Goal: Information Seeking & Learning: Compare options

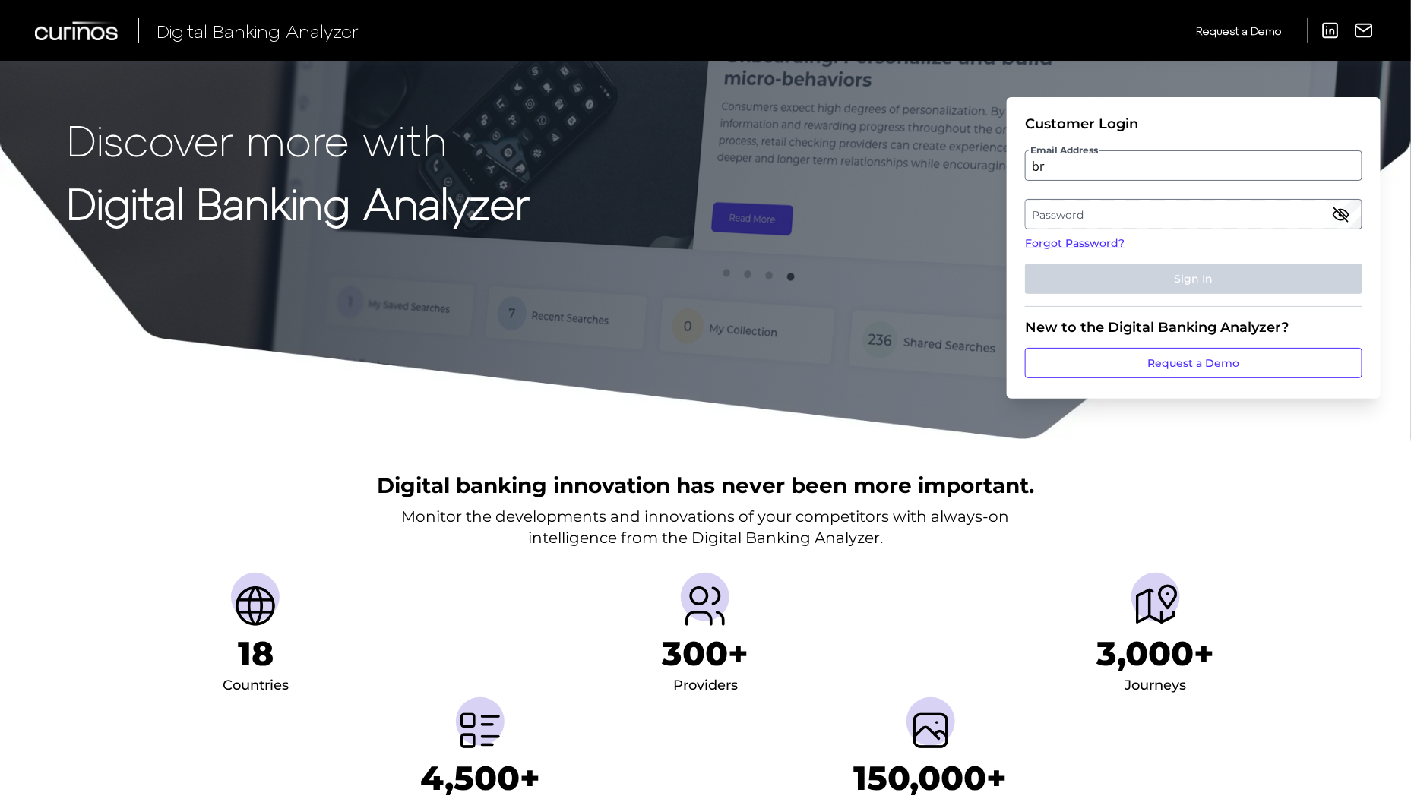
type input "b"
type input "michael.brown2@ally.com"
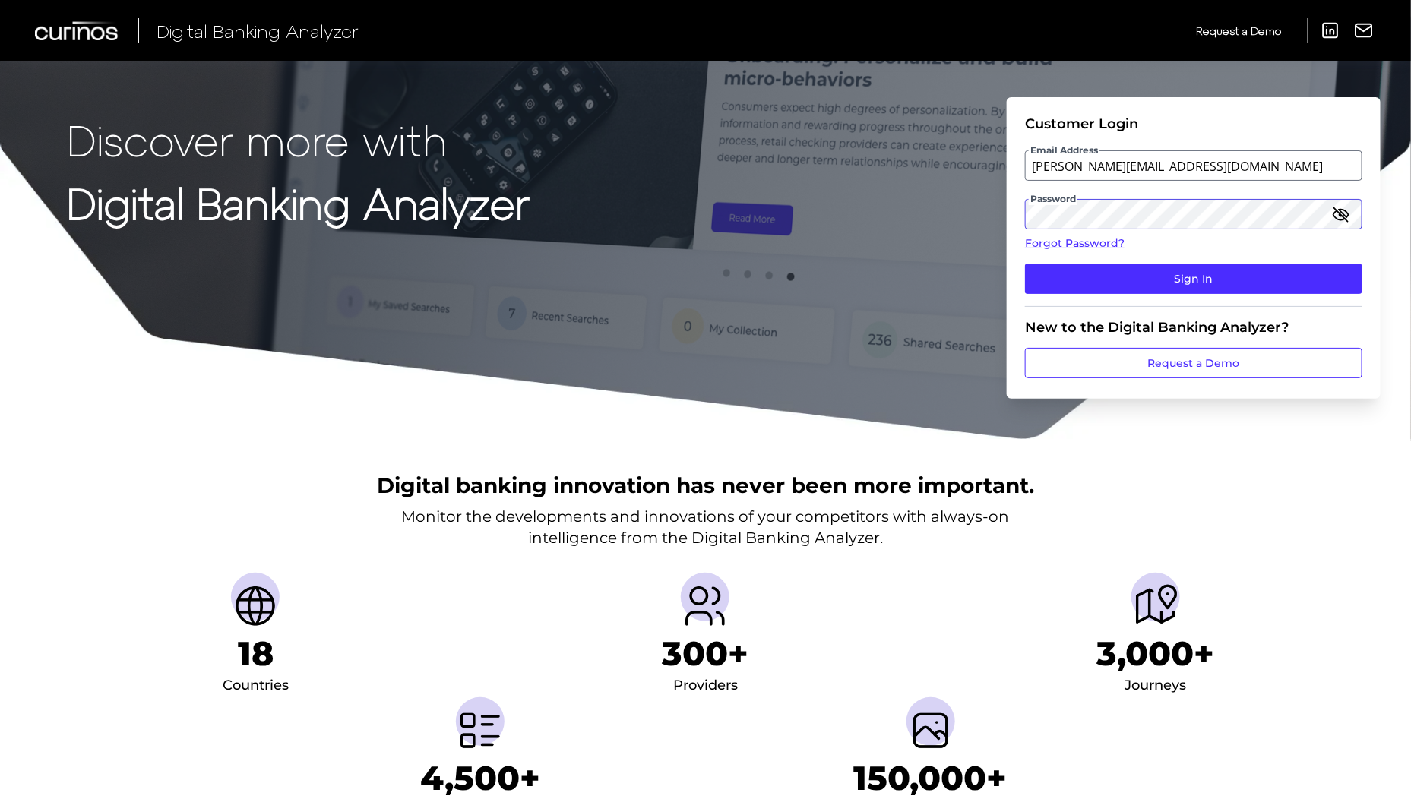
click at [1025, 264] on button "Sign In" at bounding box center [1193, 279] width 337 height 30
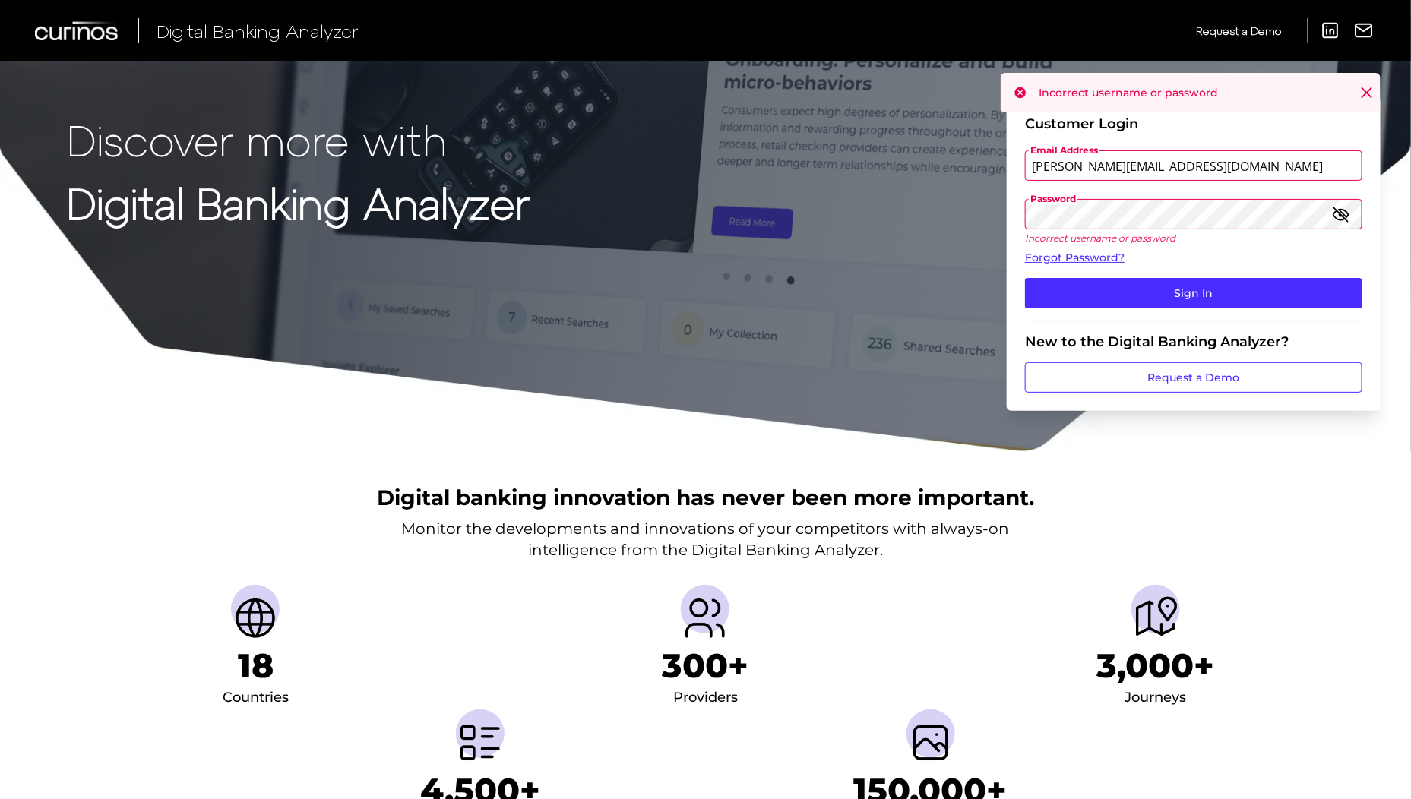
click at [1343, 218] on icon "button" at bounding box center [1341, 214] width 18 height 18
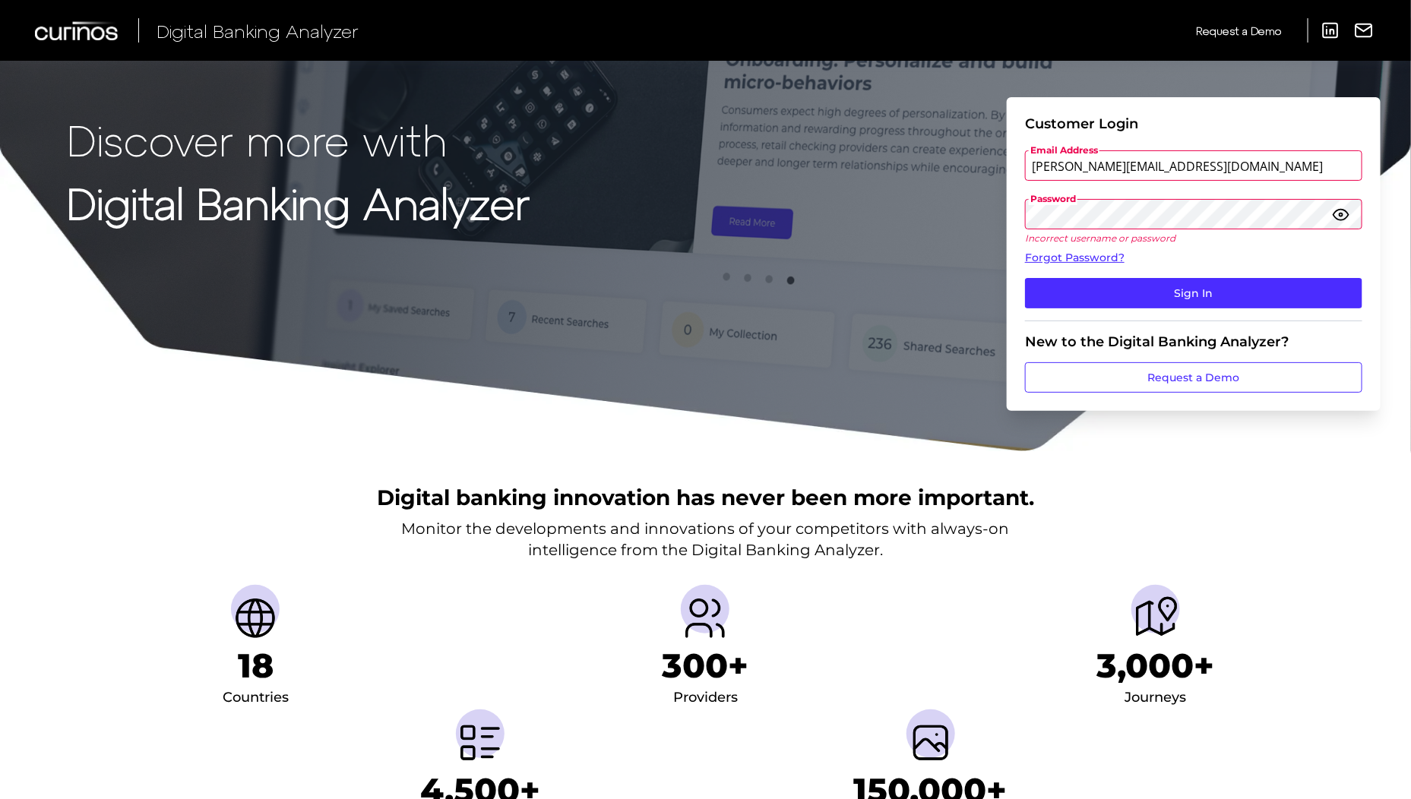
click at [1343, 217] on icon "button" at bounding box center [1341, 214] width 18 height 18
click at [1343, 215] on icon "button" at bounding box center [1341, 214] width 18 height 18
click at [1025, 278] on button "Sign In" at bounding box center [1193, 293] width 337 height 30
click at [1348, 214] on icon "button" at bounding box center [1340, 214] width 15 height 11
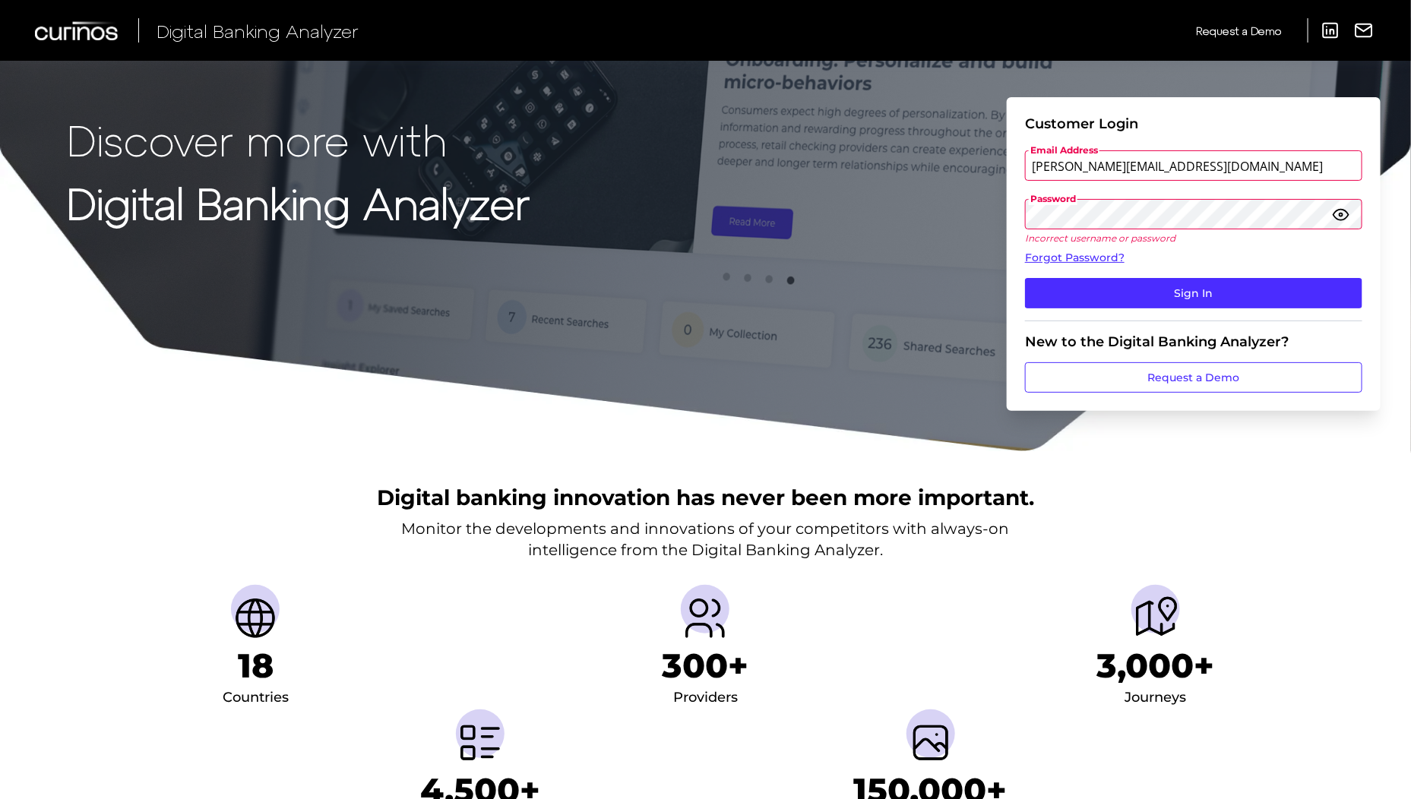
click at [1350, 214] on icon "button" at bounding box center [1341, 214] width 18 height 18
click at [1025, 278] on button "Sign In" at bounding box center [1193, 293] width 337 height 30
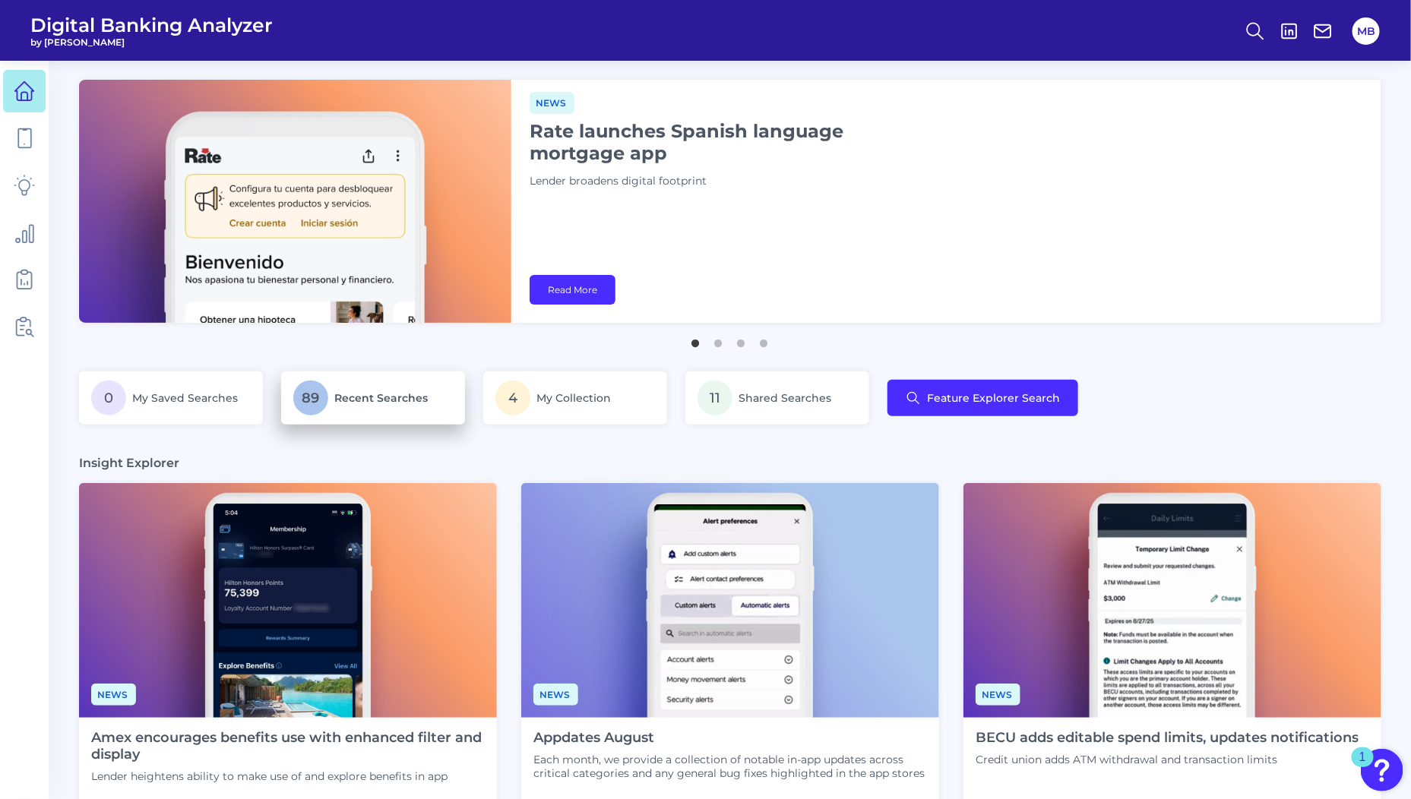
click at [376, 397] on span "Recent Searches" at bounding box center [380, 398] width 93 height 14
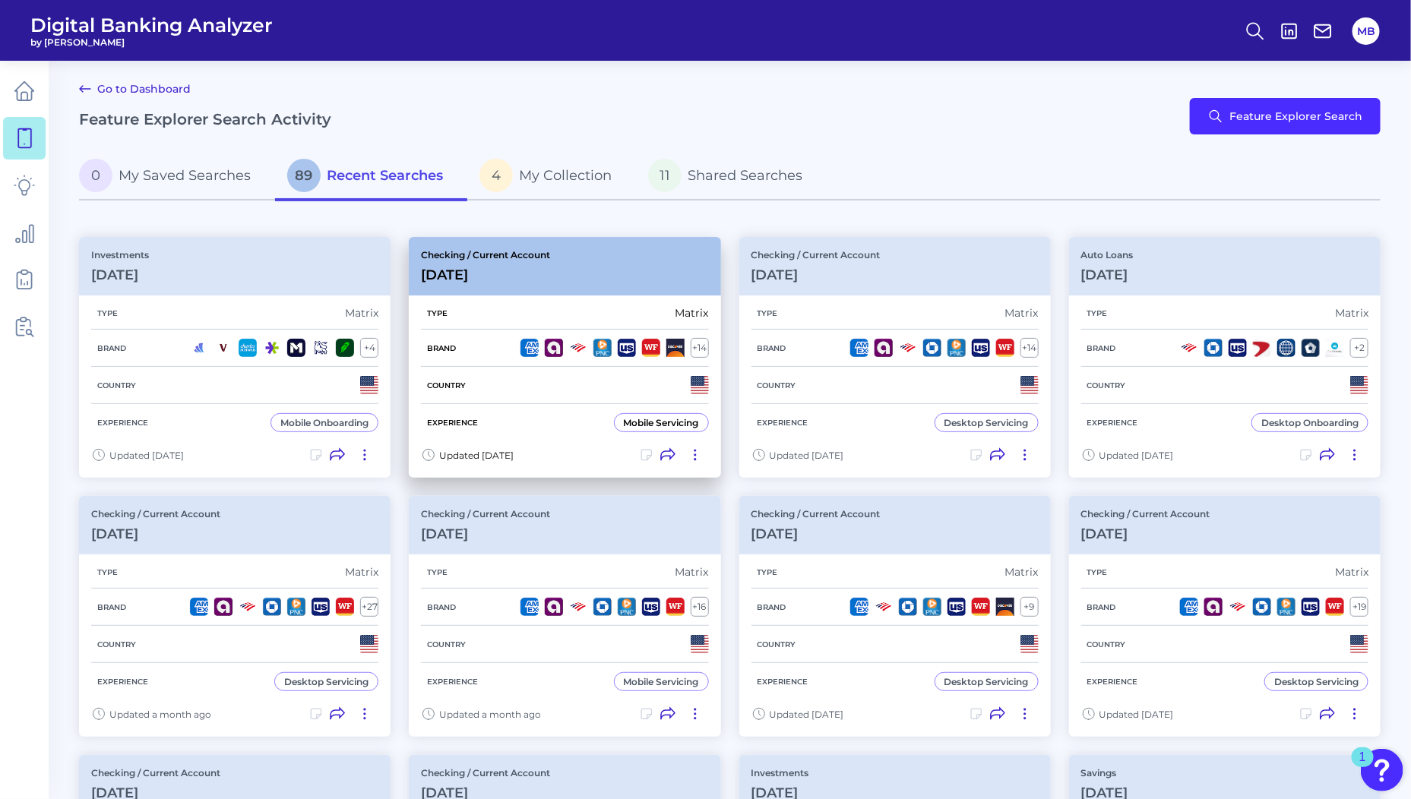
click at [499, 342] on div "Brand + 14" at bounding box center [564, 348] width 287 height 37
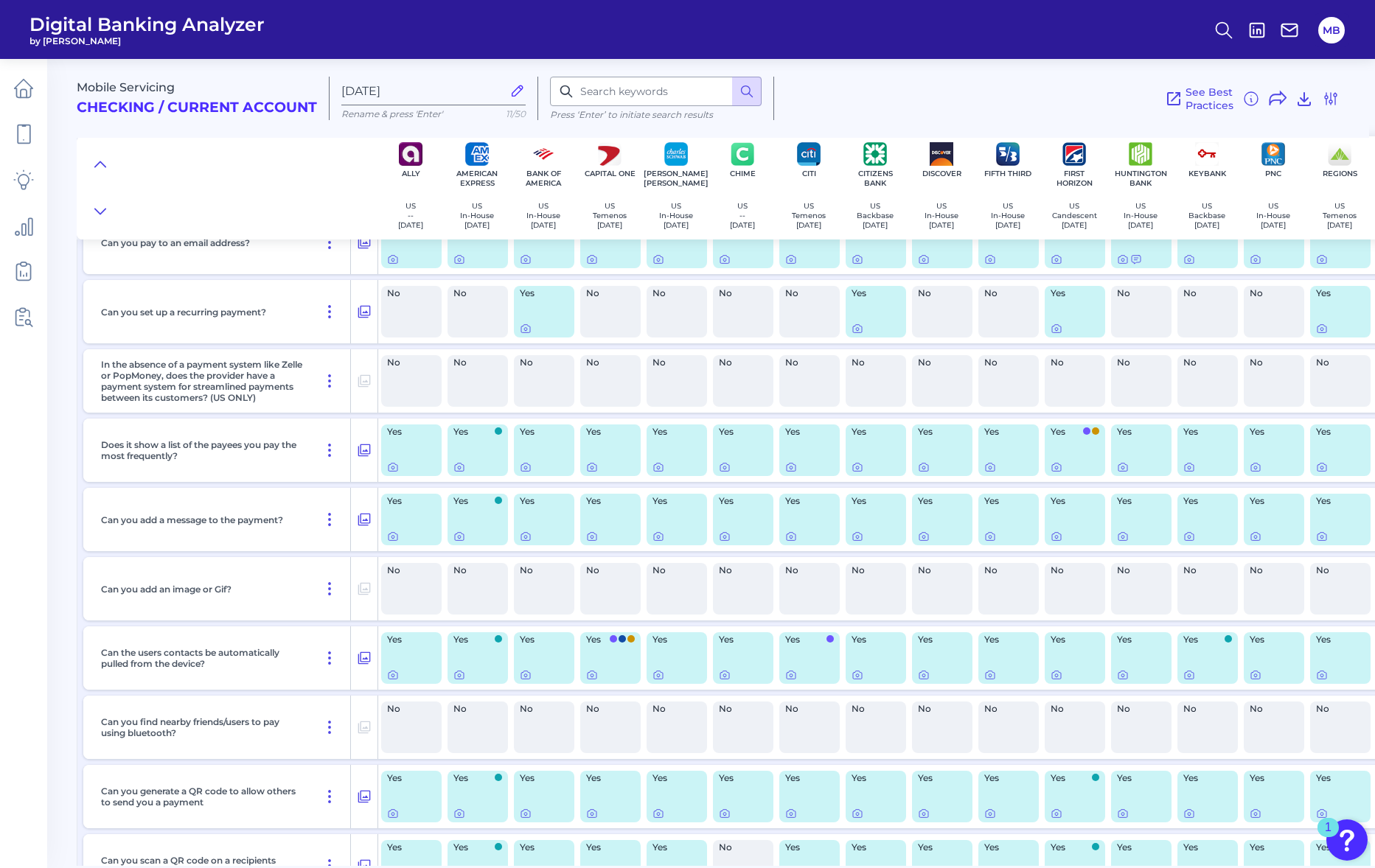
scroll to position [2026, 0]
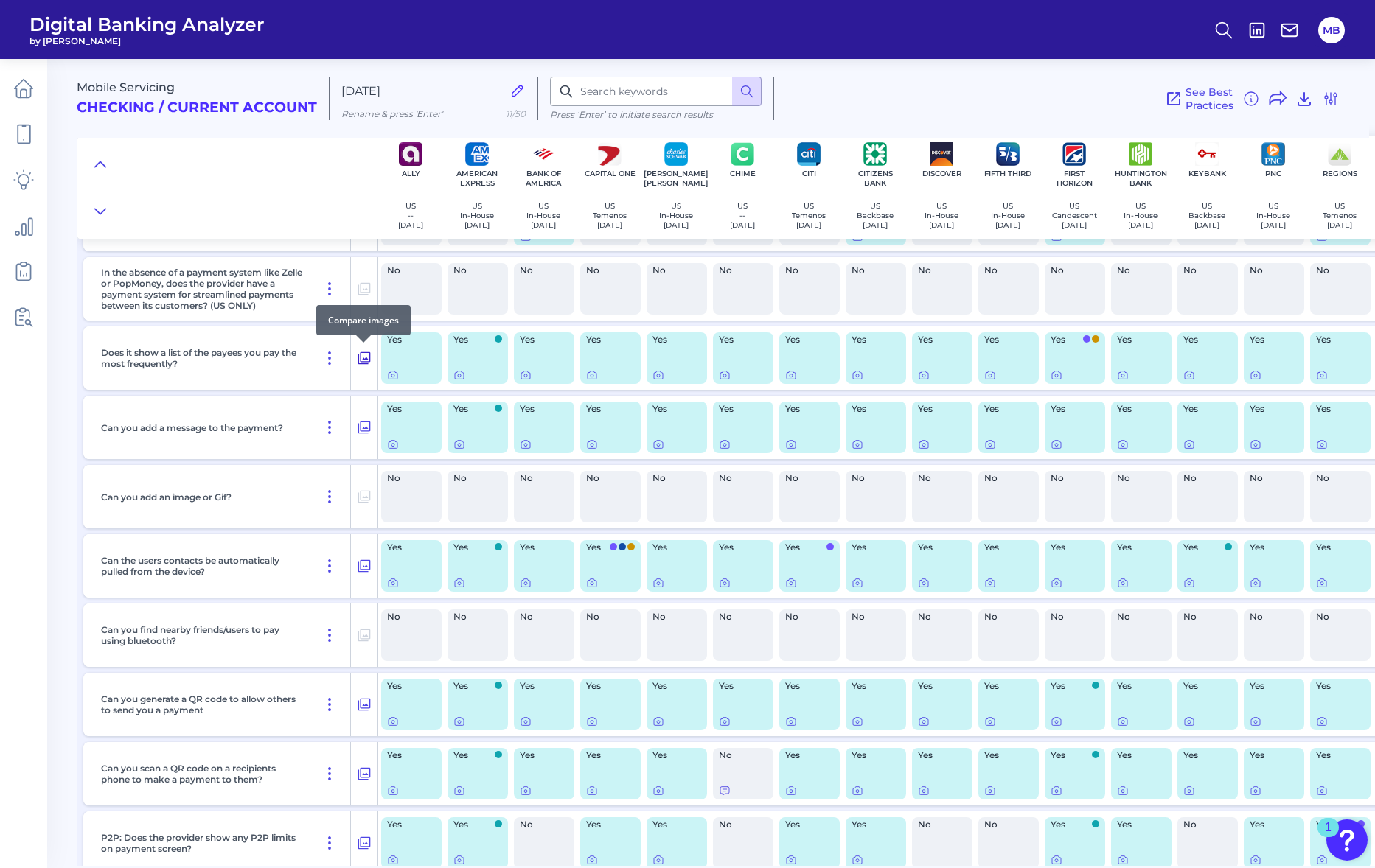
click at [365, 356] on icon at bounding box center [364, 358] width 15 height 17
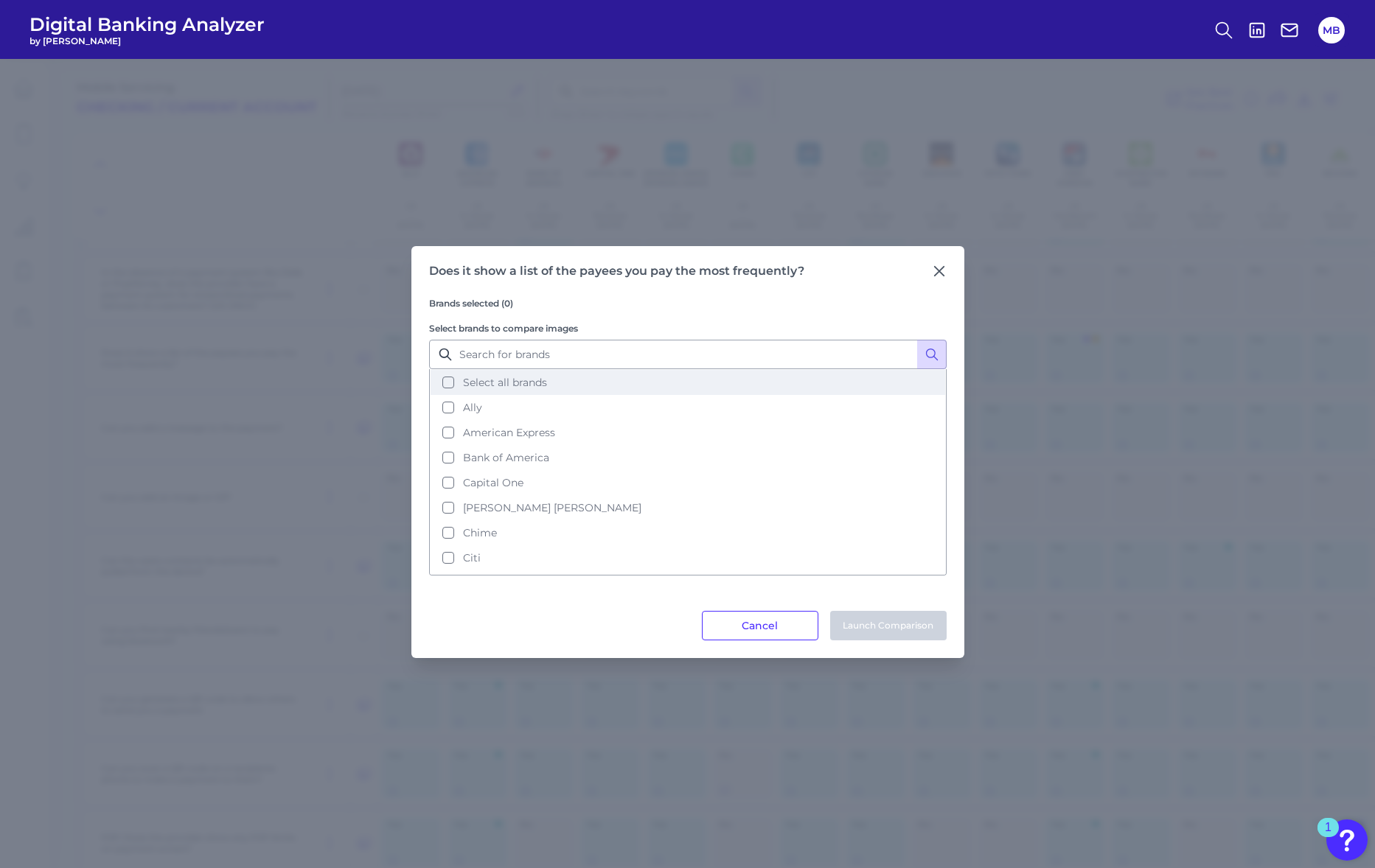
click at [446, 384] on button "Select all brands" at bounding box center [688, 382] width 514 height 25
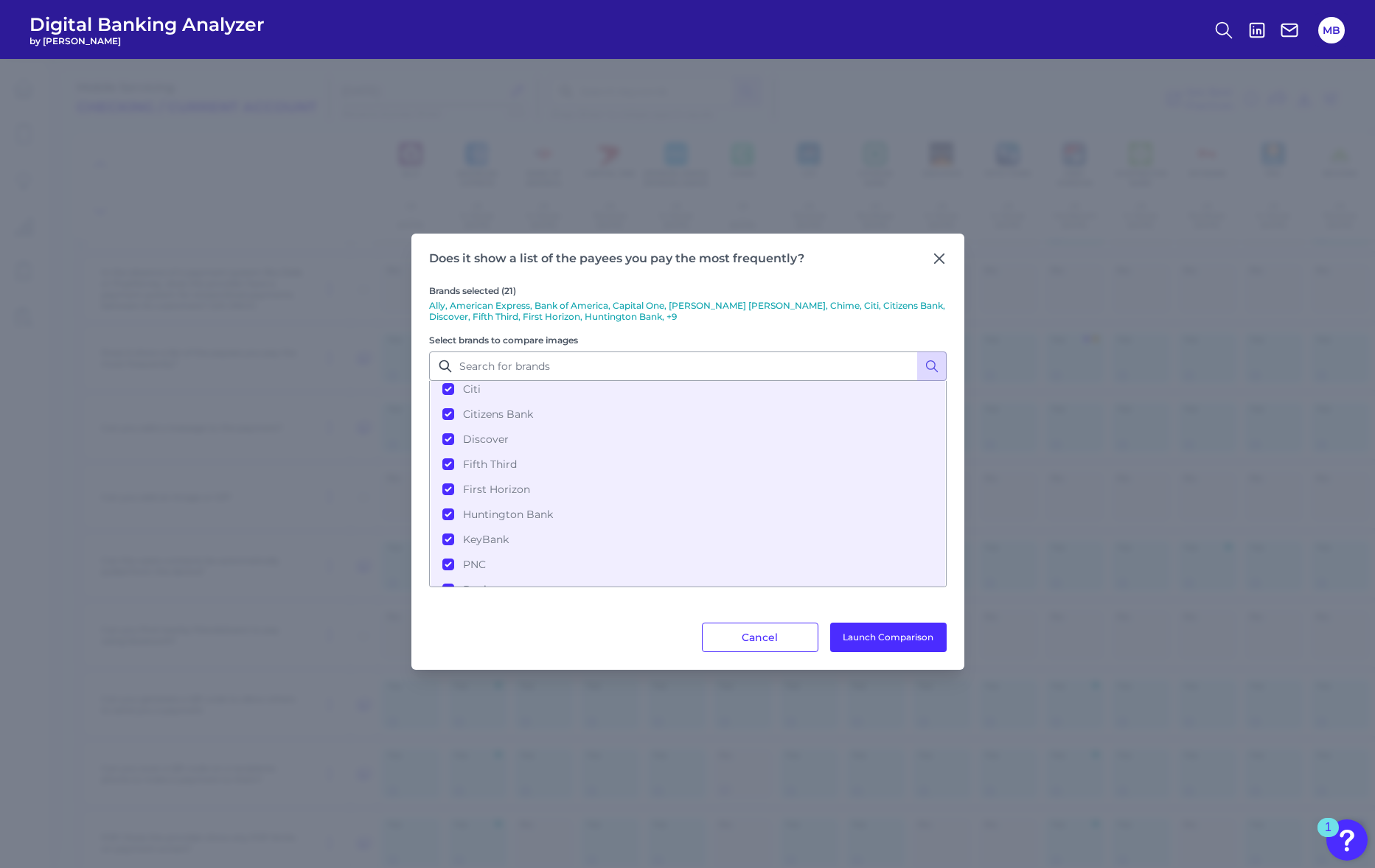
scroll to position [276, 0]
click at [446, 407] on button "Huntington Bank" at bounding box center [688, 419] width 514 height 25
click at [447, 439] on button "KeyBank" at bounding box center [688, 443] width 514 height 25
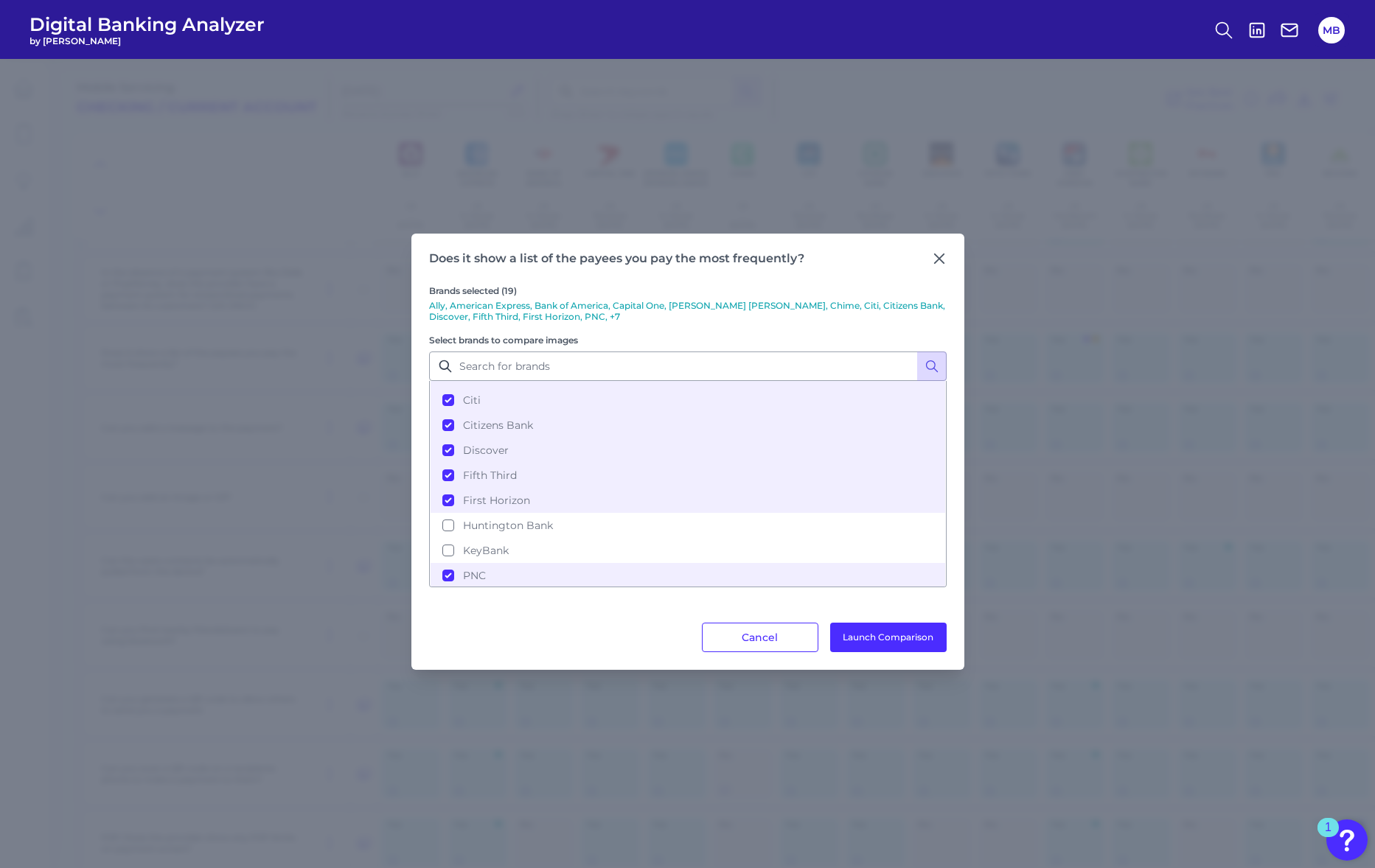
scroll to position [63, 0]
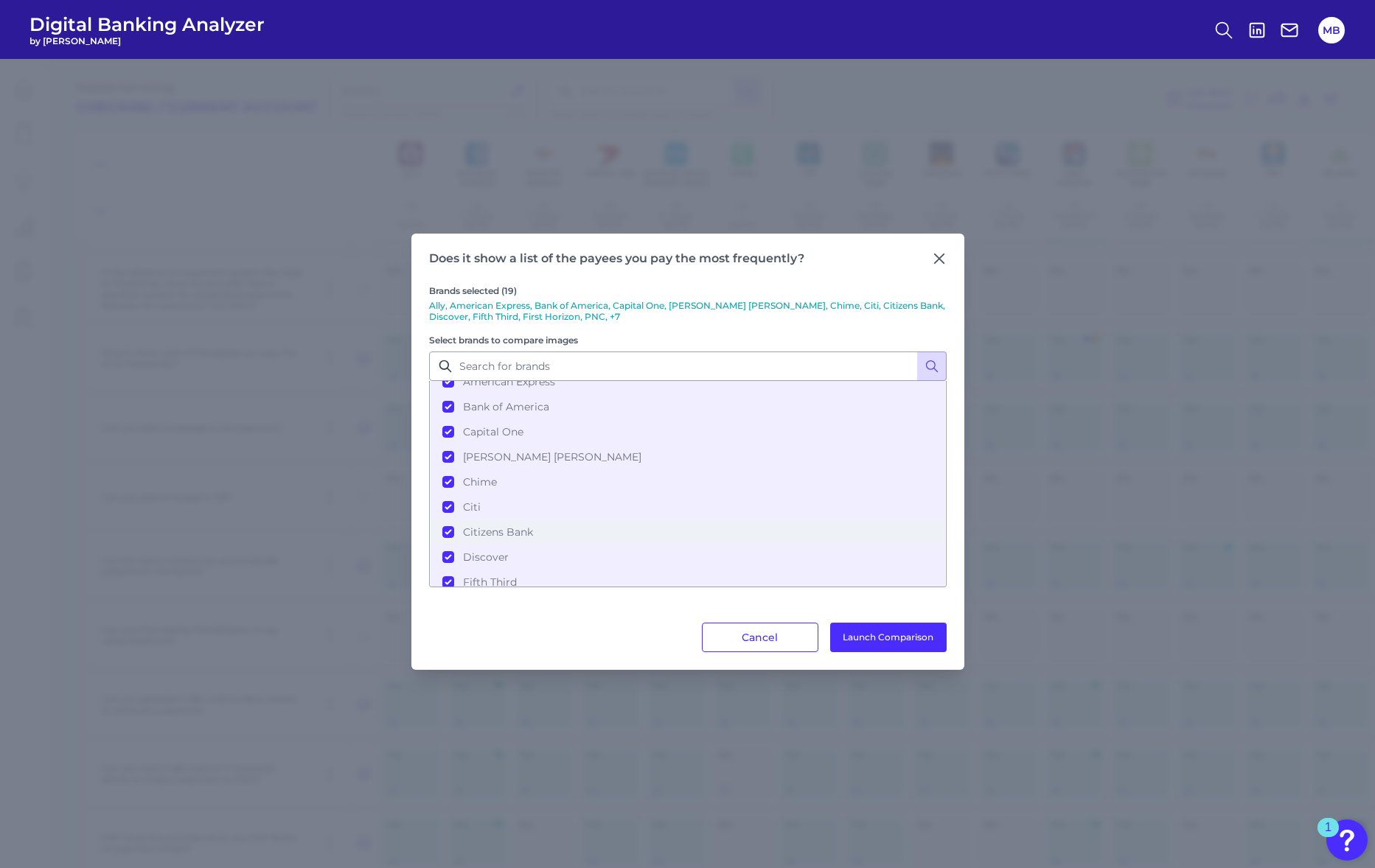
click at [463, 526] on span "Citizens Bank" at bounding box center [498, 532] width 70 height 14
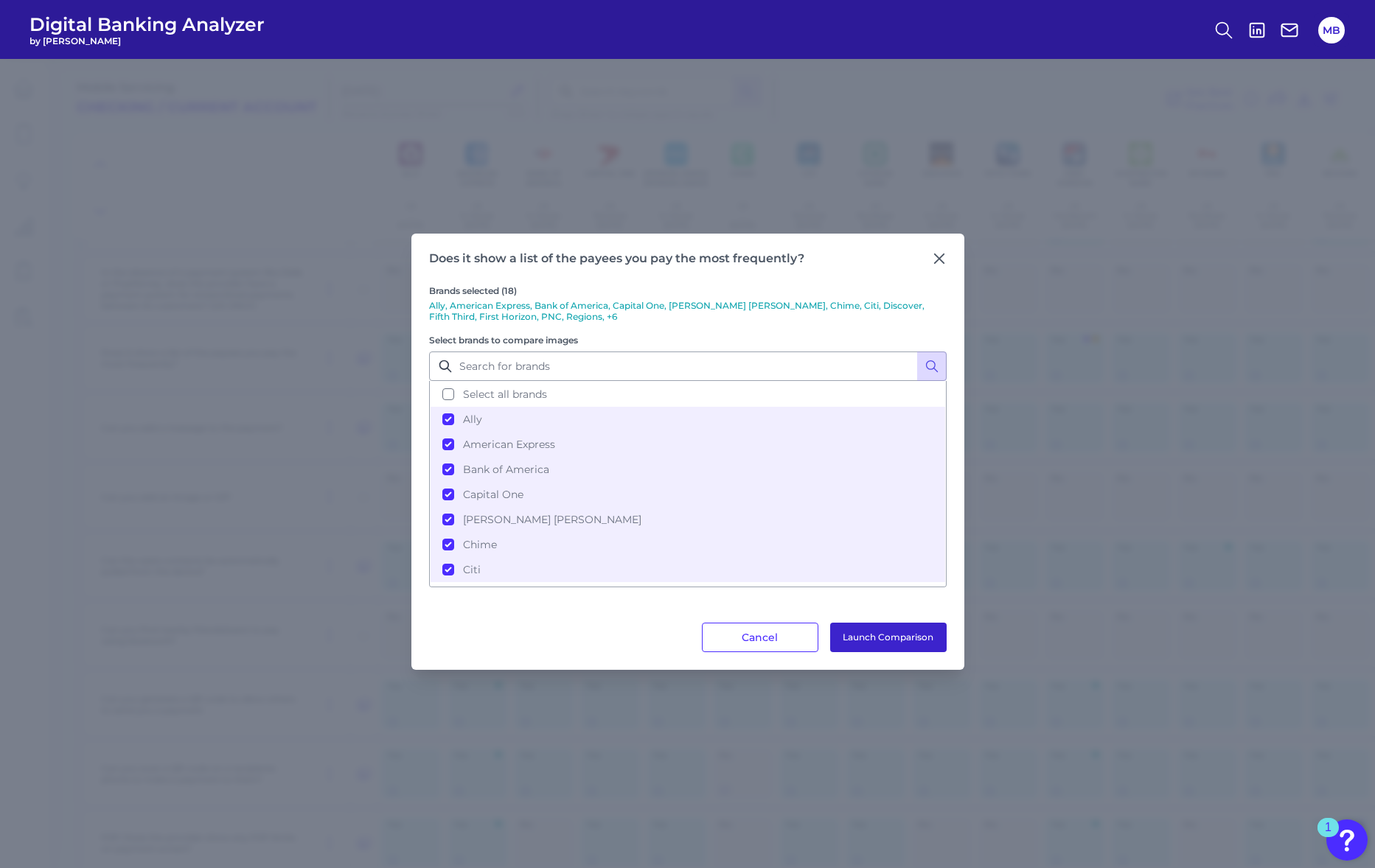
click at [900, 639] on button "Launch Comparison" at bounding box center [888, 637] width 116 height 29
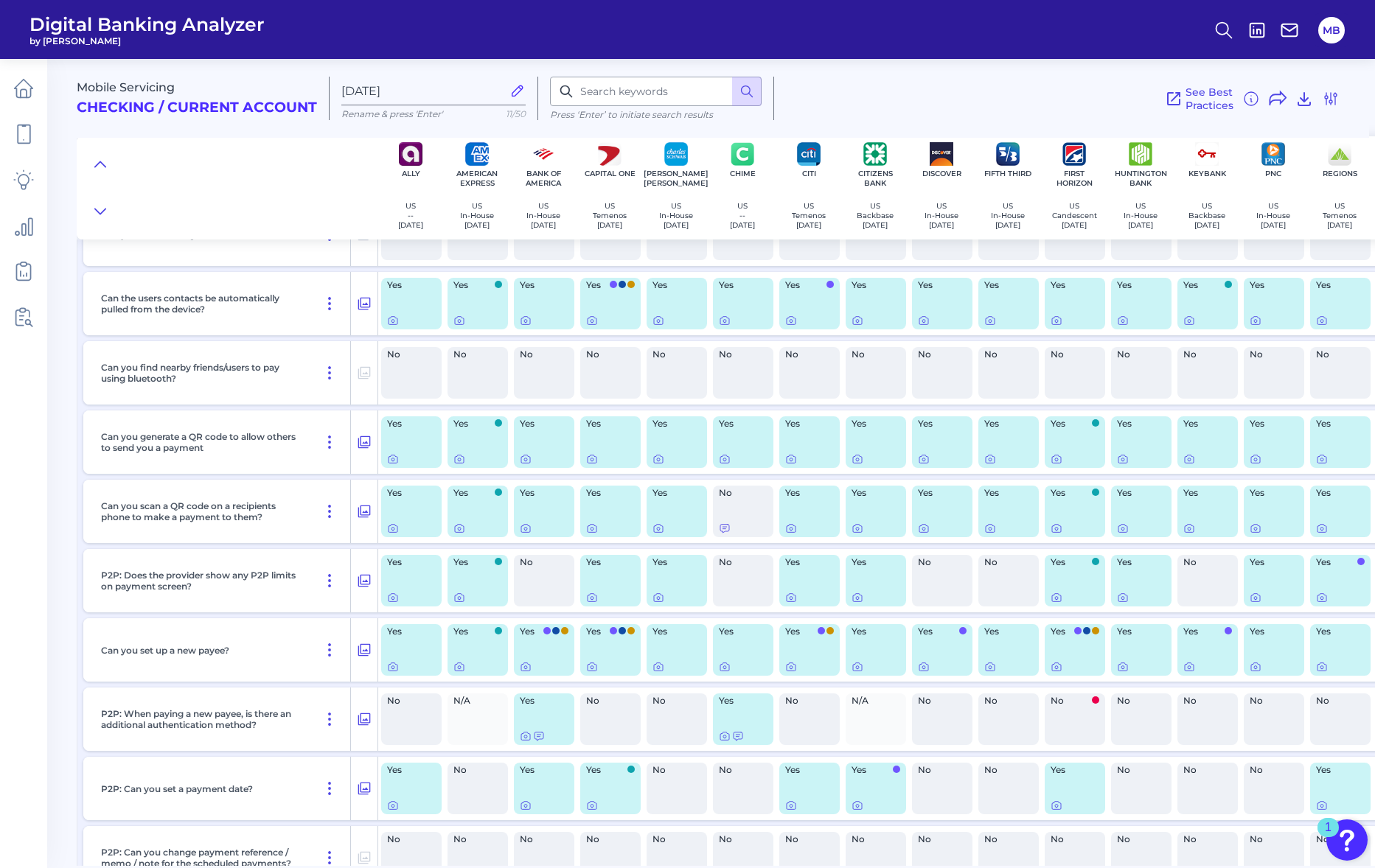
scroll to position [2395, 0]
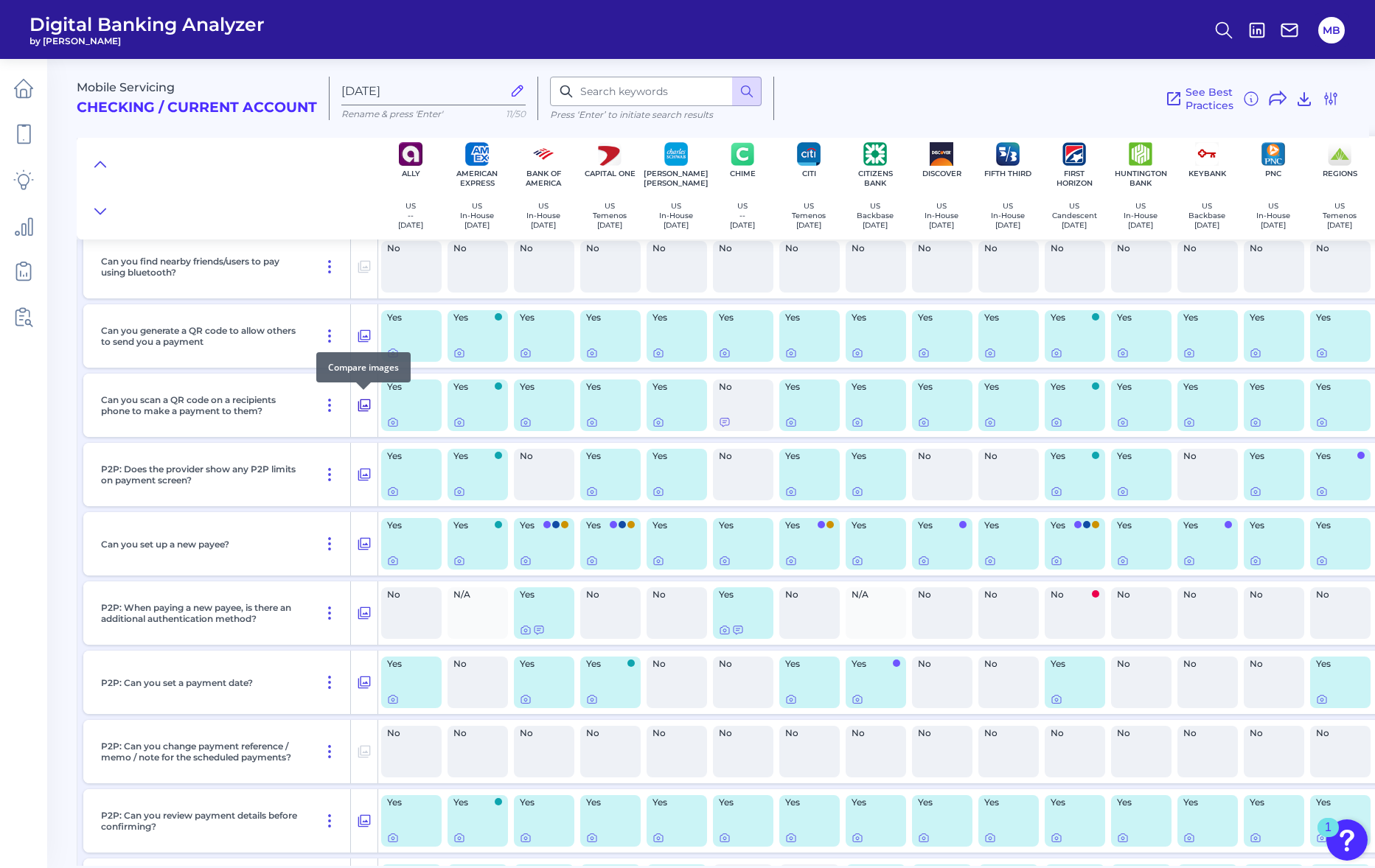
click at [366, 406] on icon at bounding box center [364, 405] width 15 height 17
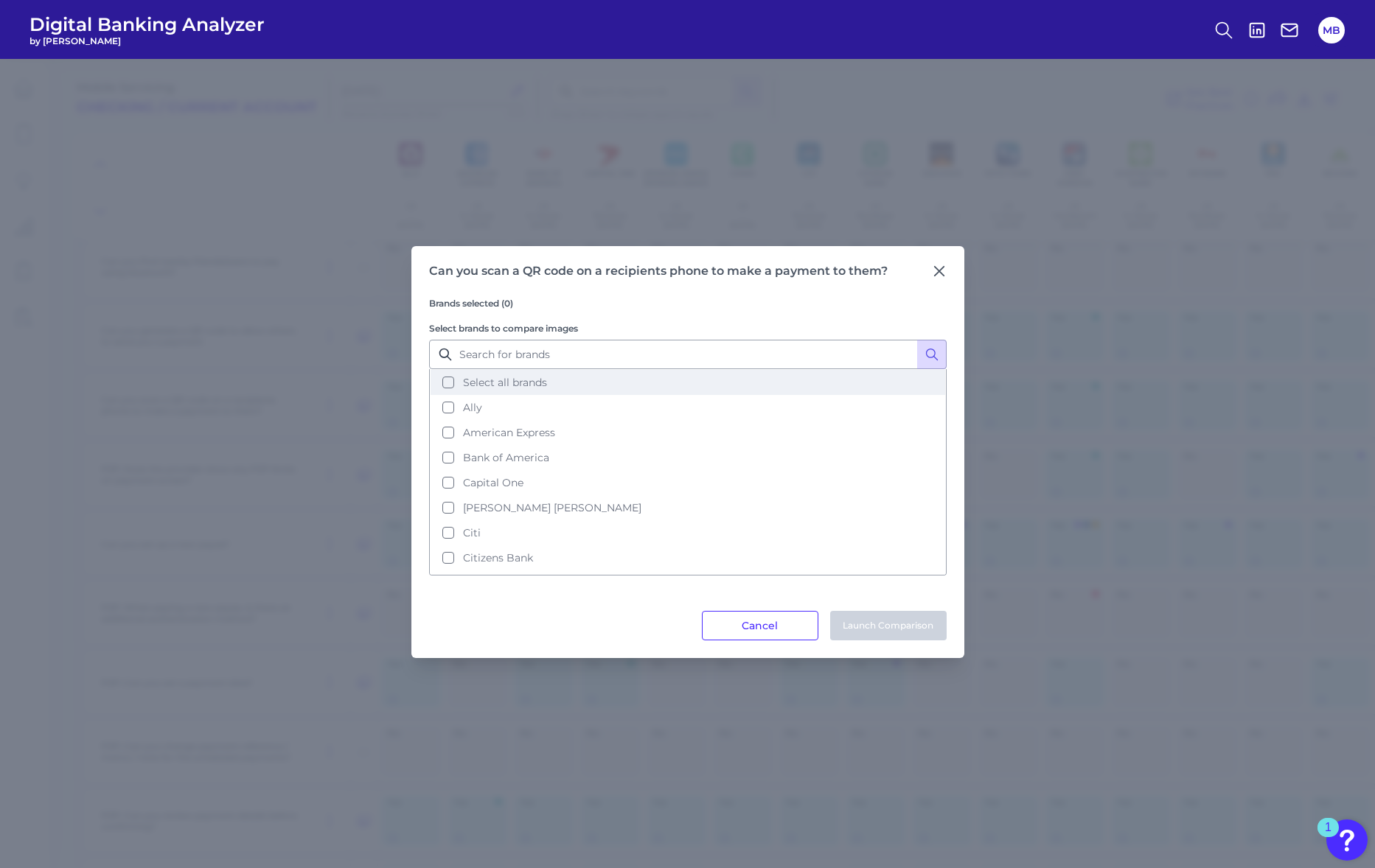
click at [444, 384] on button "Select all brands" at bounding box center [688, 382] width 514 height 25
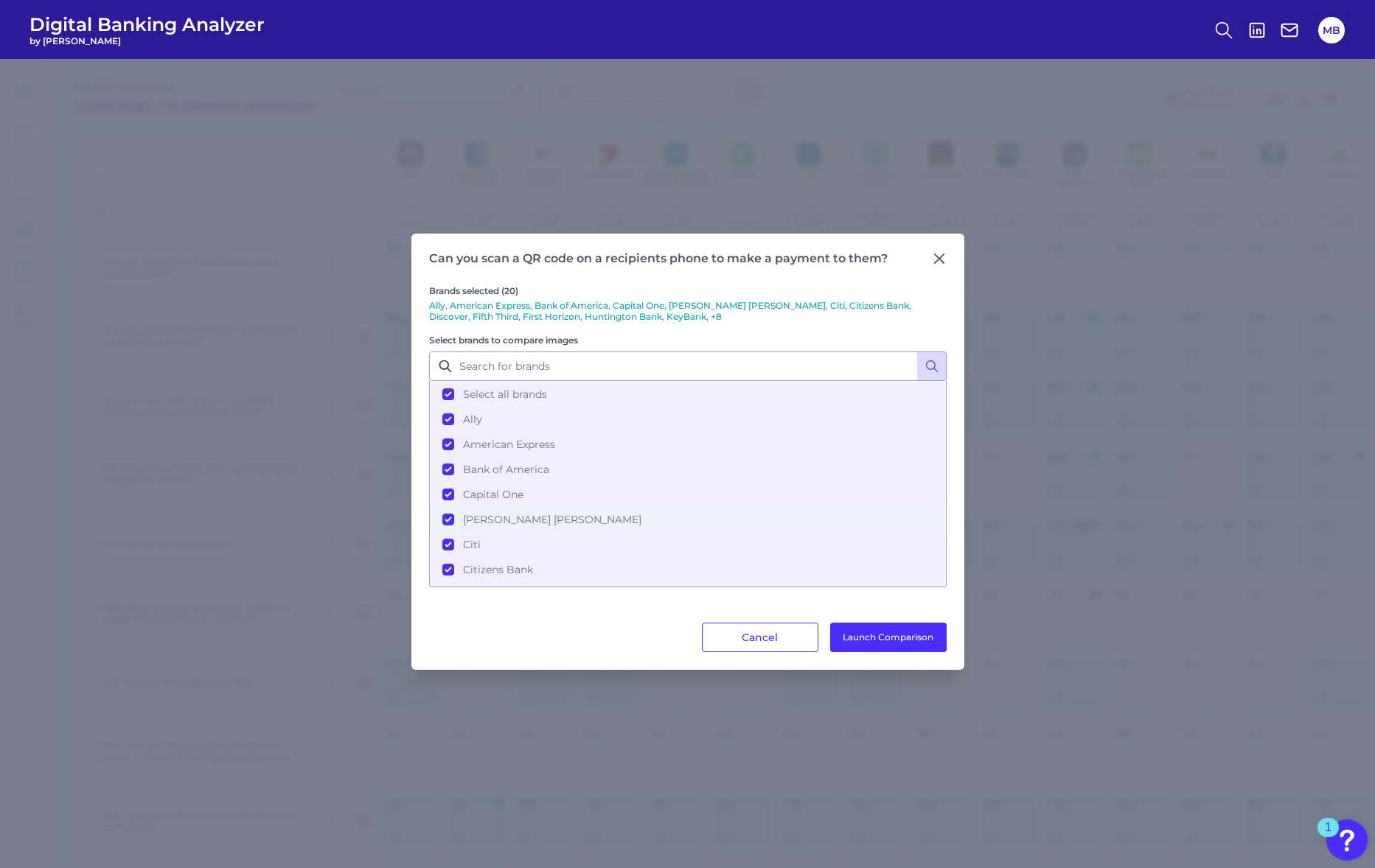
scroll to position [92, 0]
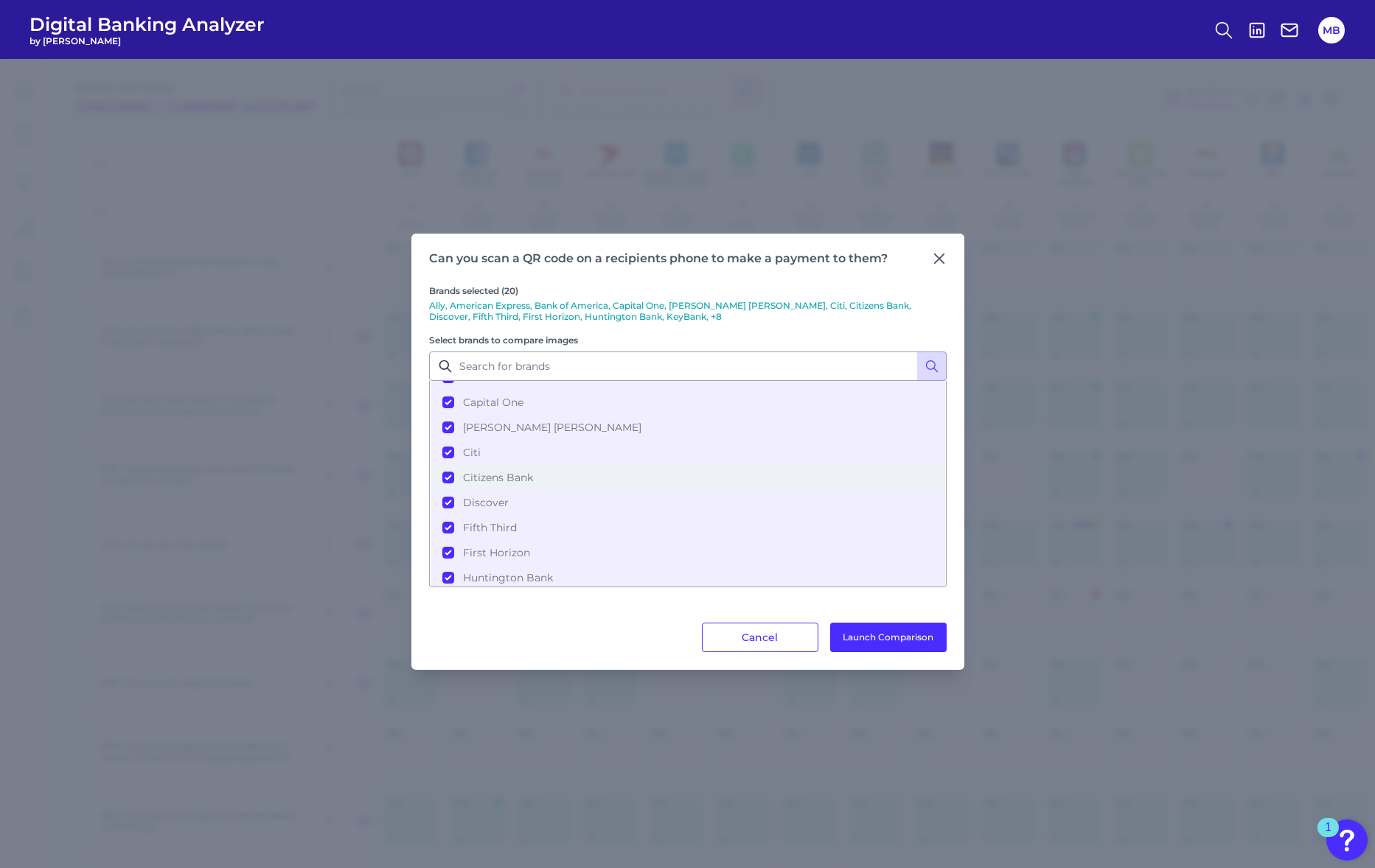
click at [510, 479] on span "Citizens Bank" at bounding box center [498, 477] width 70 height 14
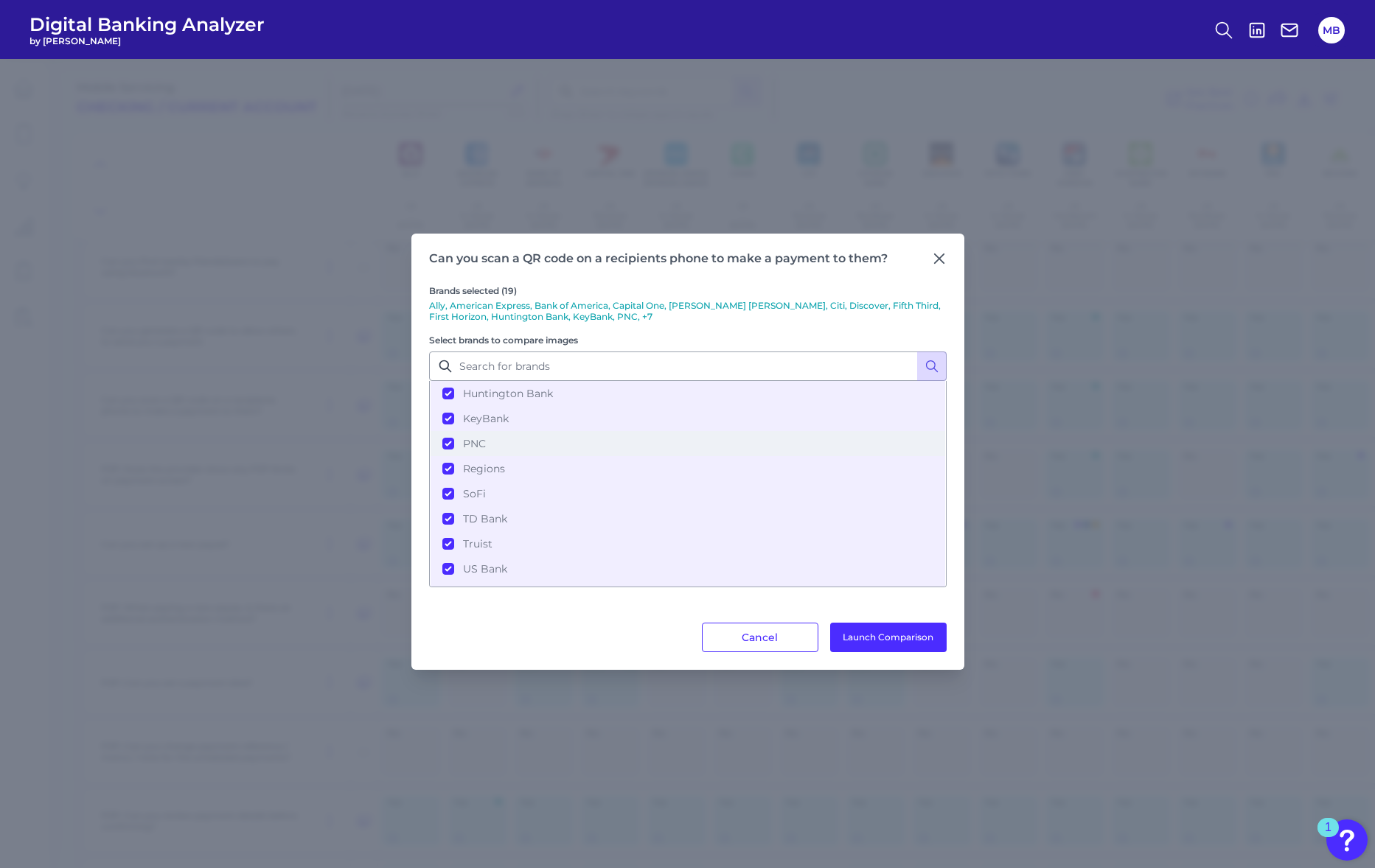
scroll to position [184, 0]
click at [510, 455] on span "First Horizon" at bounding box center [496, 461] width 67 height 14
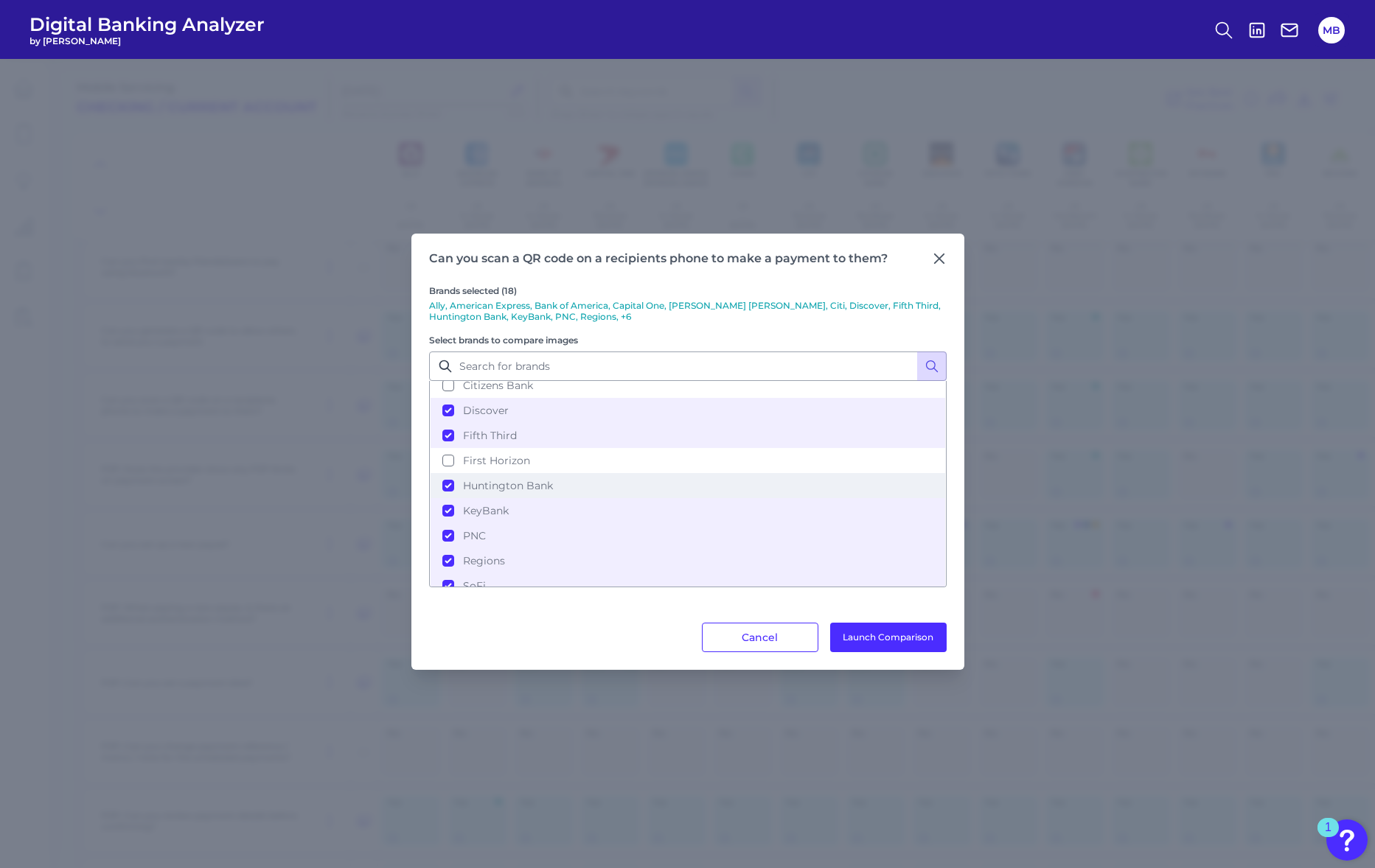
click at [518, 479] on span "Huntington Bank" at bounding box center [507, 486] width 90 height 14
click at [480, 504] on span "KeyBank" at bounding box center [485, 511] width 46 height 14
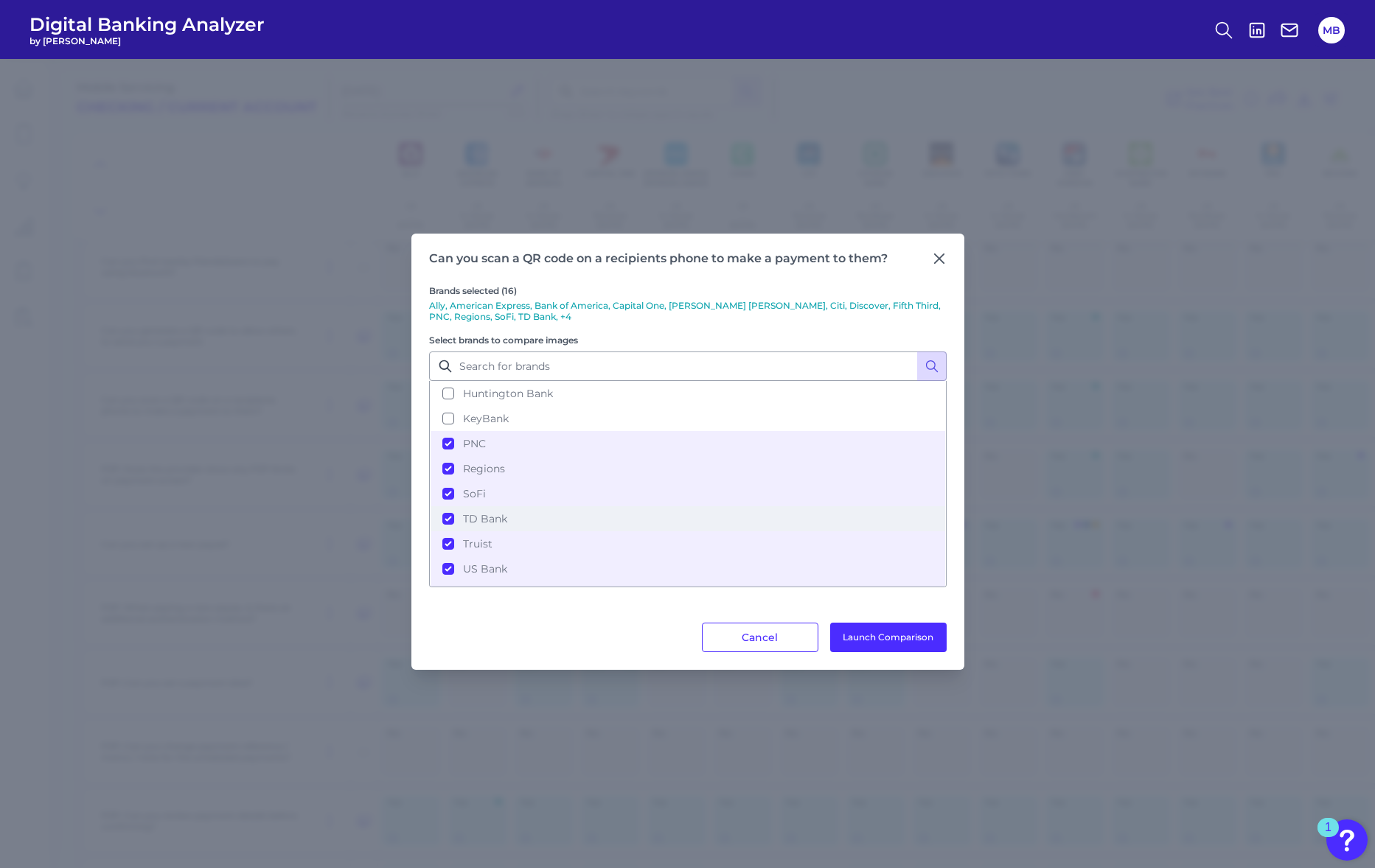
scroll to position [314, 0]
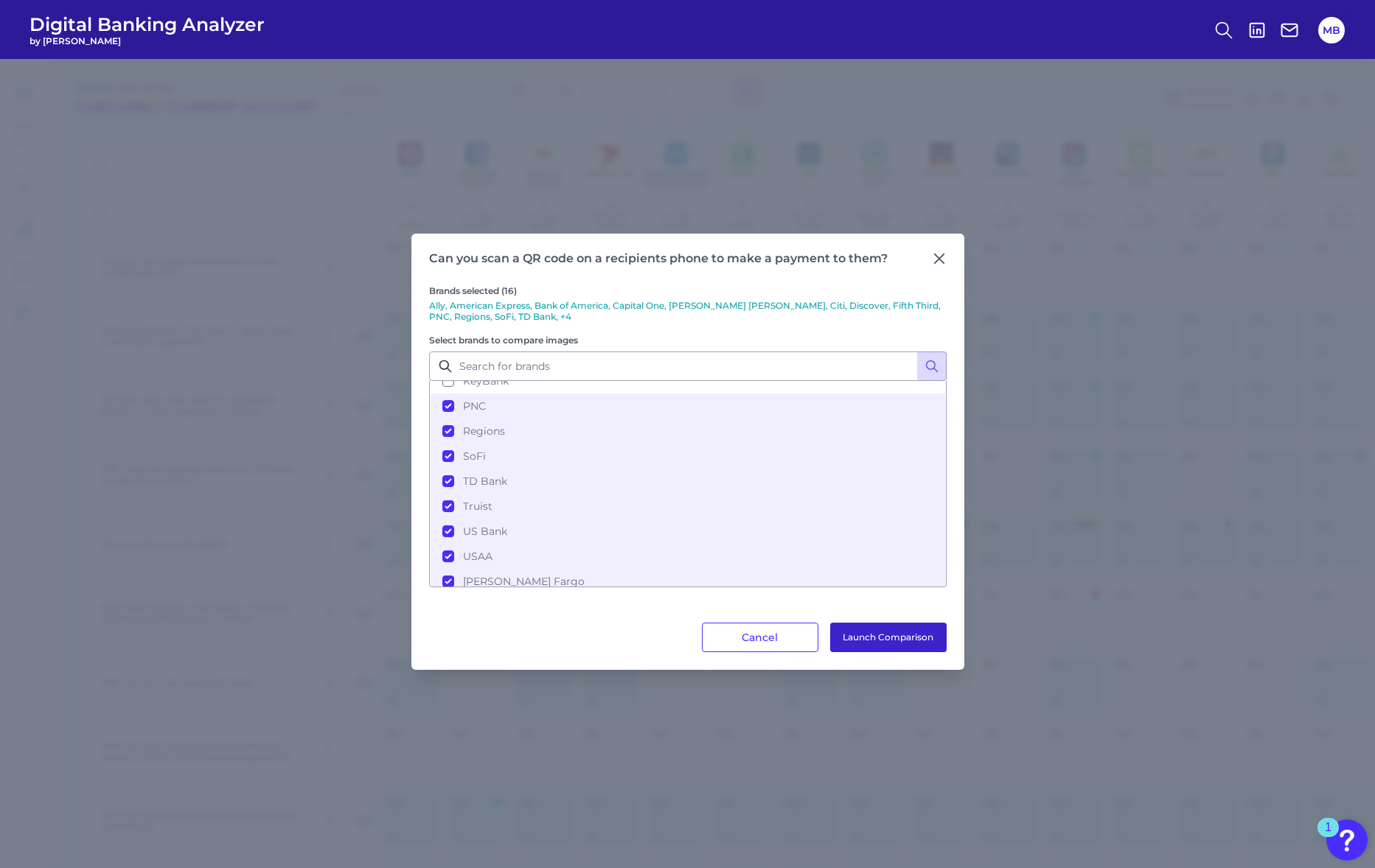
click at [911, 629] on button "Launch Comparison" at bounding box center [888, 637] width 116 height 29
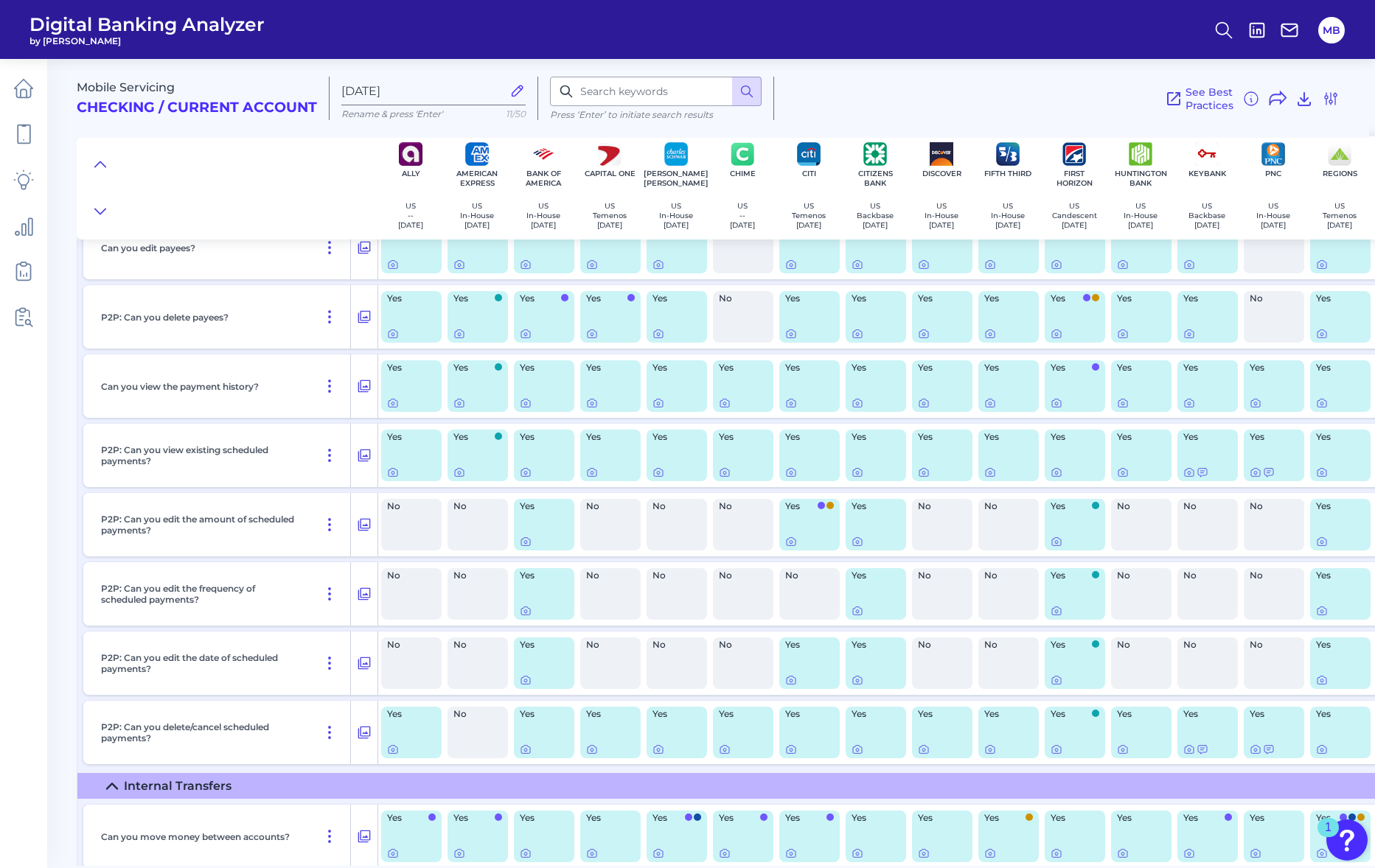
scroll to position [3315, 0]
click at [363, 320] on icon at bounding box center [364, 315] width 13 height 13
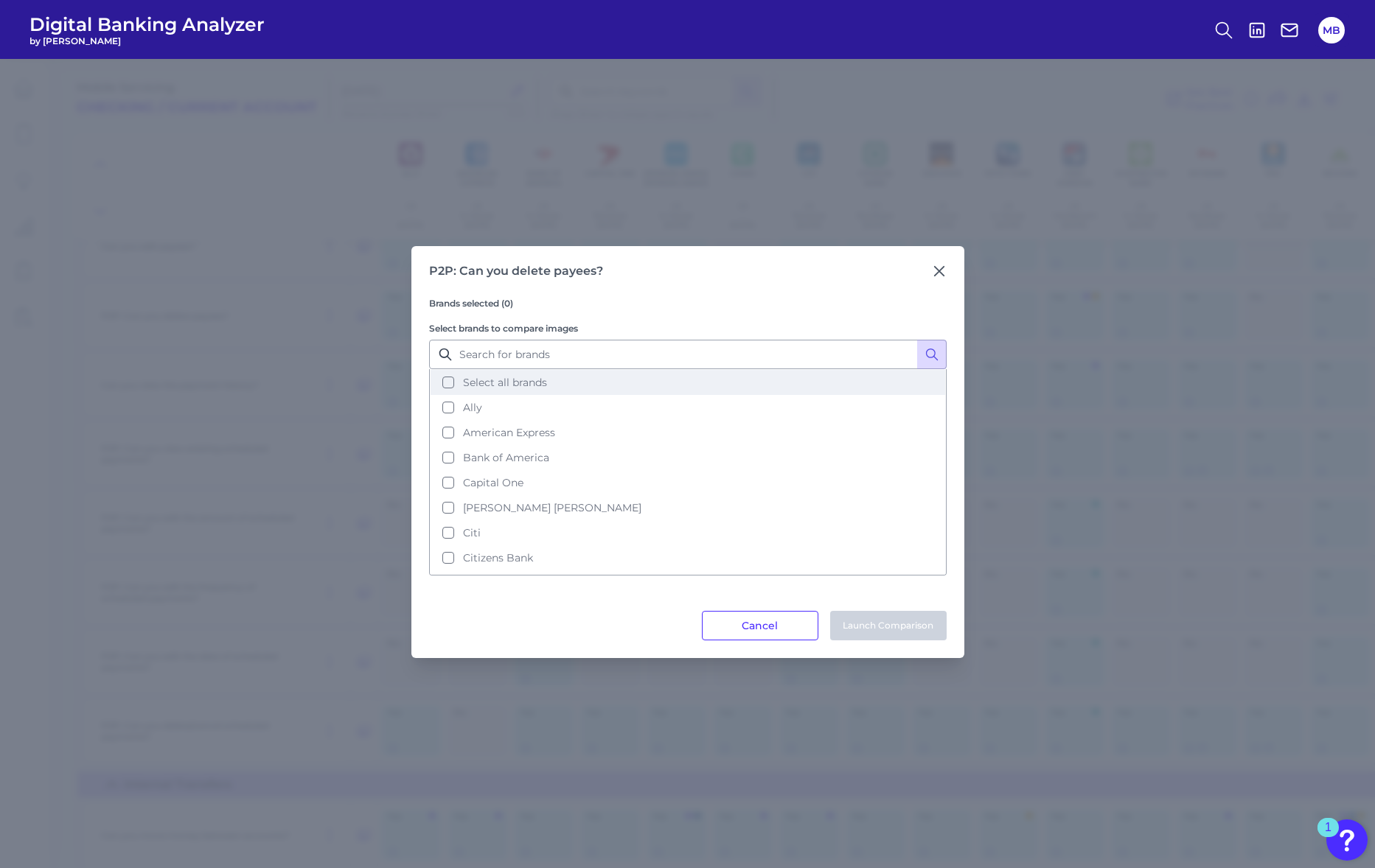
click at [446, 381] on button "Select all brands" at bounding box center [688, 382] width 514 height 25
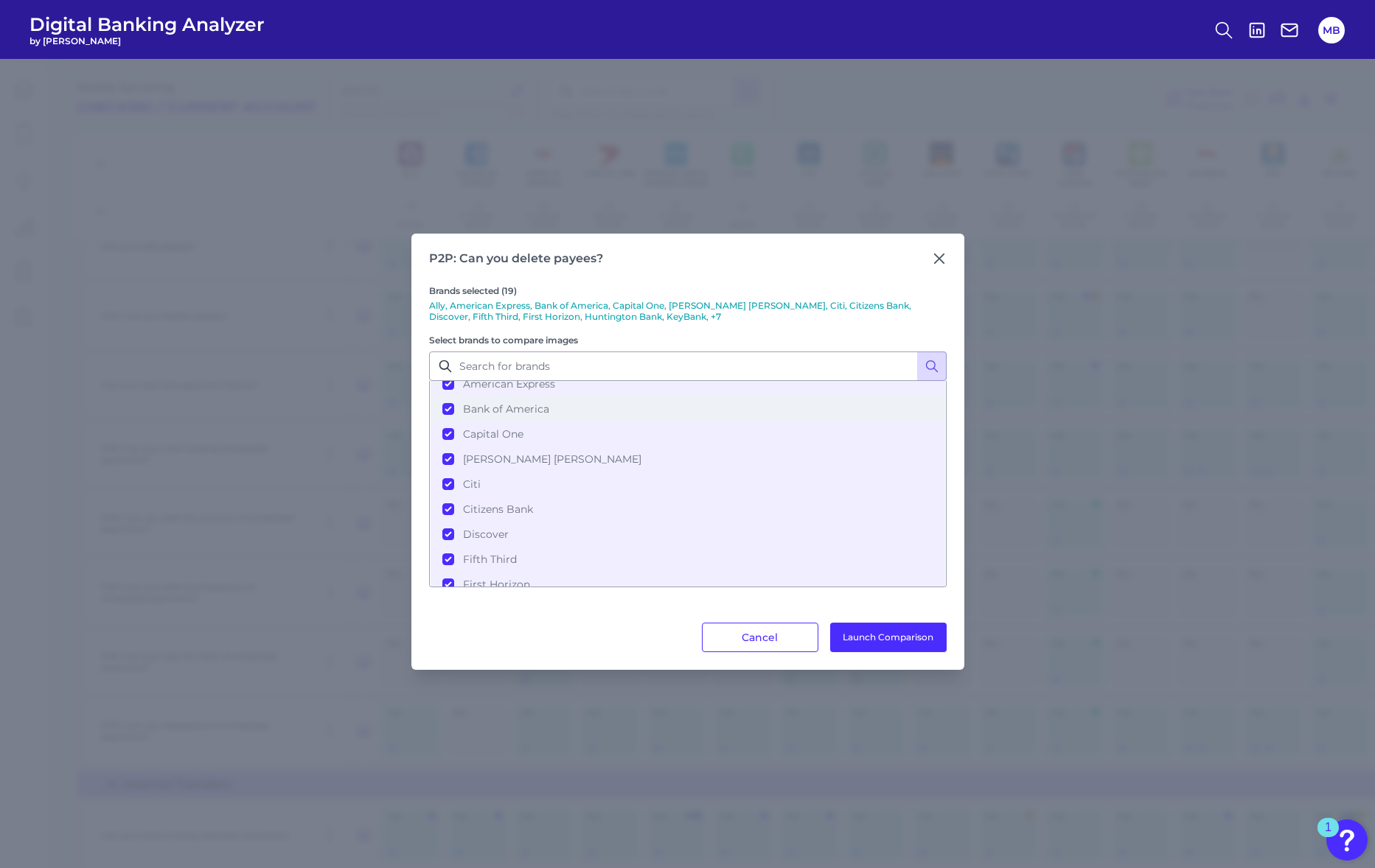
scroll to position [184, 0]
click at [448, 461] on button "First Horizon" at bounding box center [688, 461] width 514 height 25
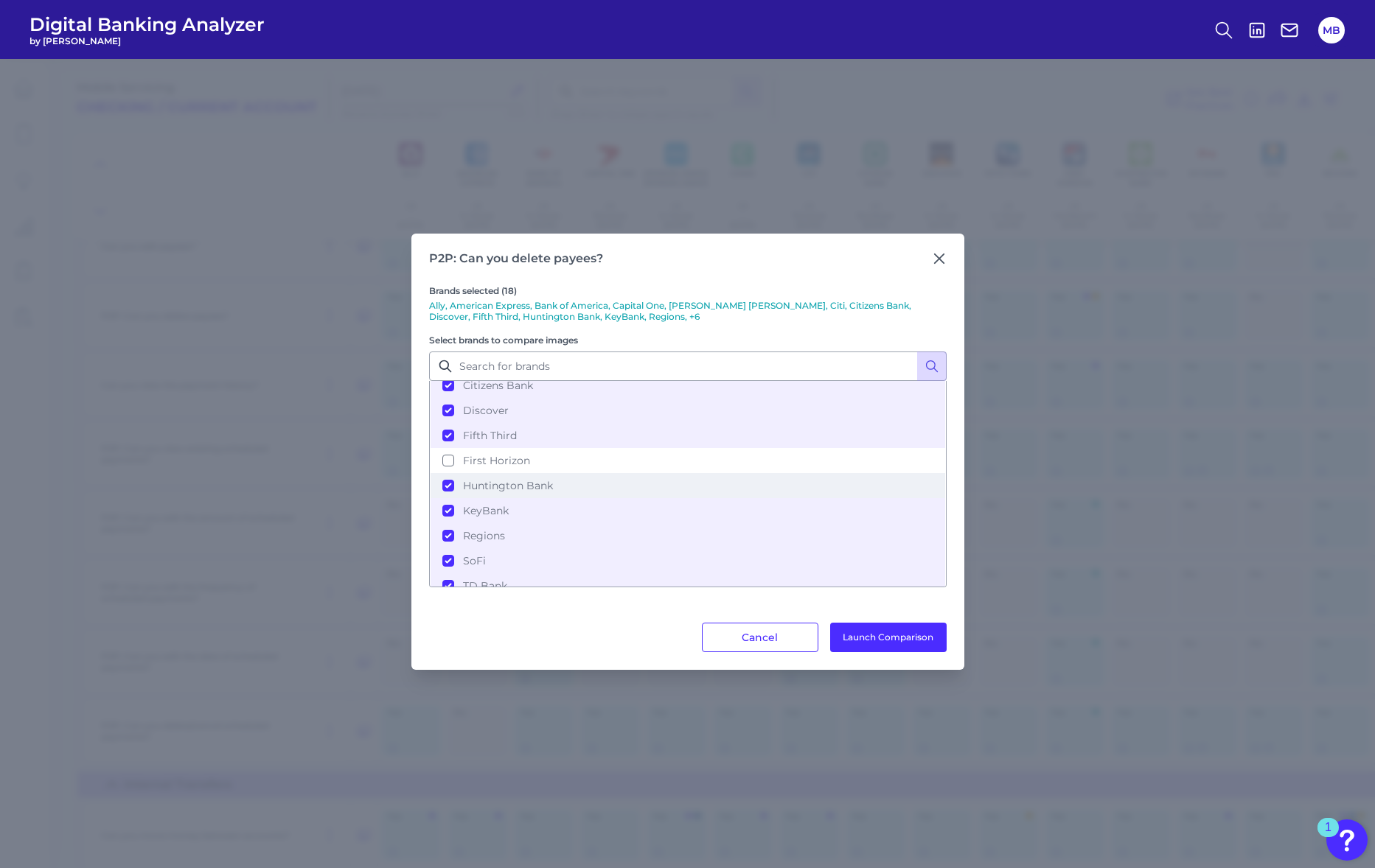
click at [449, 485] on button "Huntington Bank" at bounding box center [688, 486] width 514 height 25
click at [461, 514] on button "KeyBank" at bounding box center [688, 510] width 514 height 25
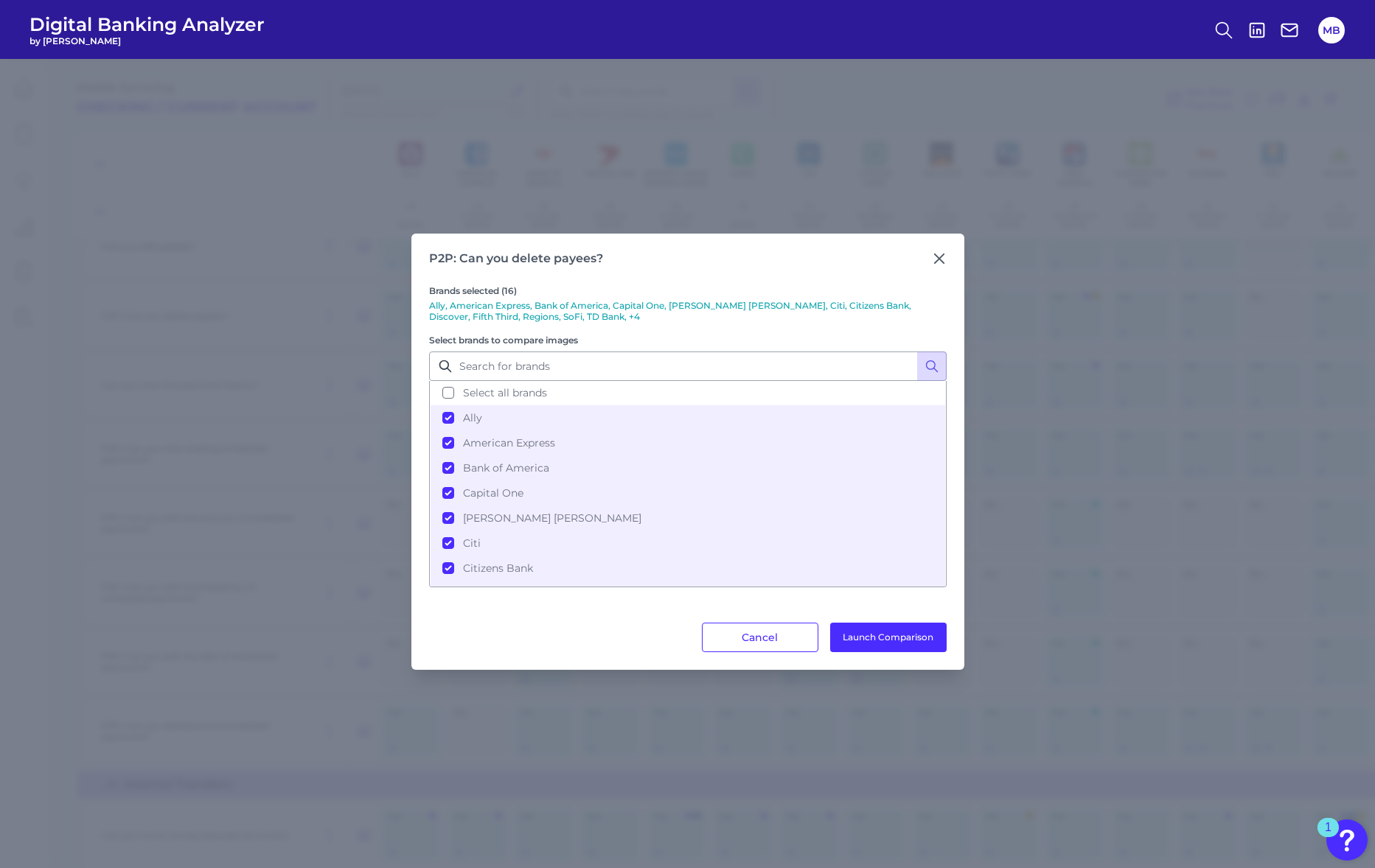
scroll to position [0, 0]
click at [499, 563] on span "Citizens Bank" at bounding box center [498, 569] width 70 height 14
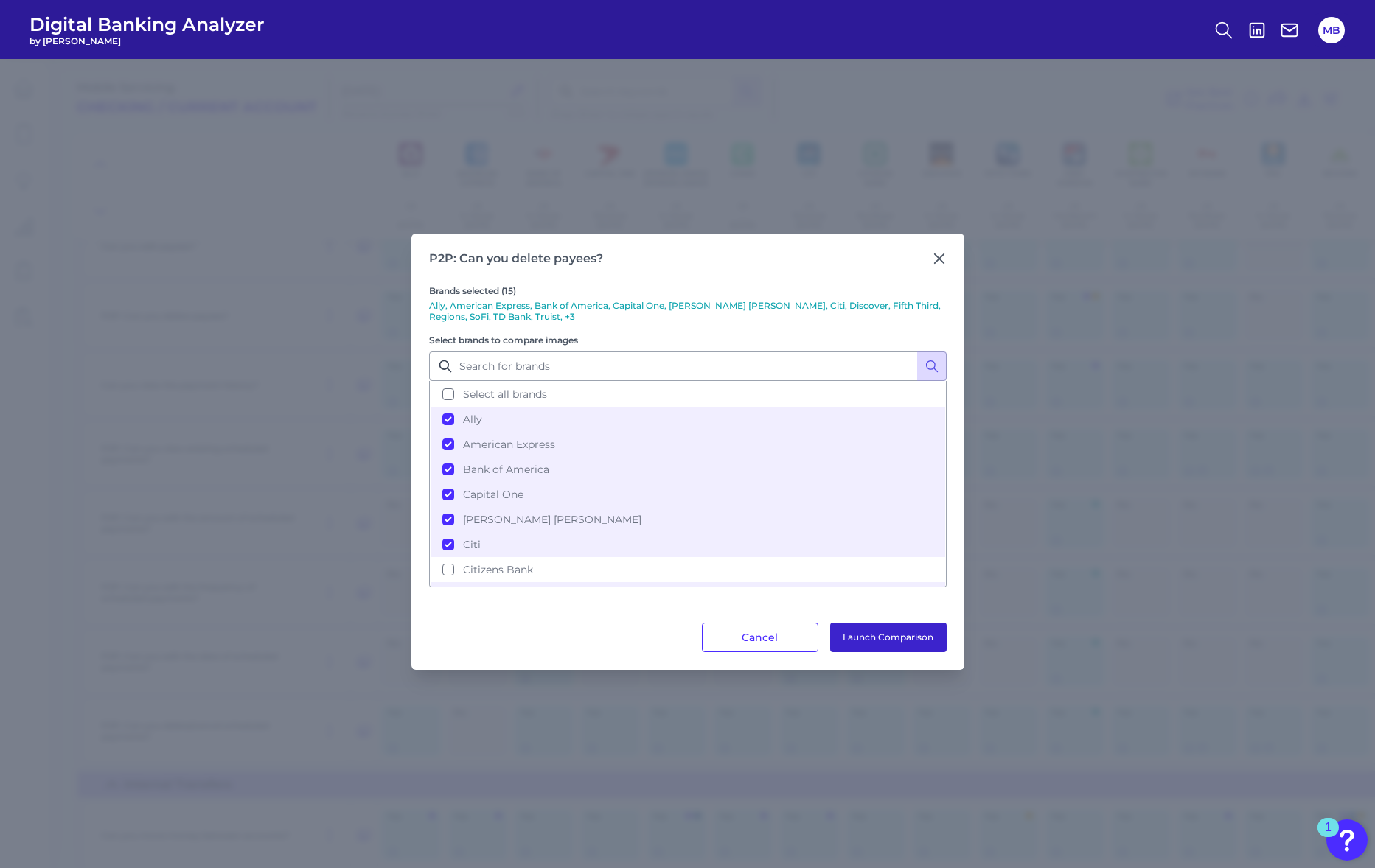
click at [881, 636] on button "Launch Comparison" at bounding box center [888, 637] width 116 height 29
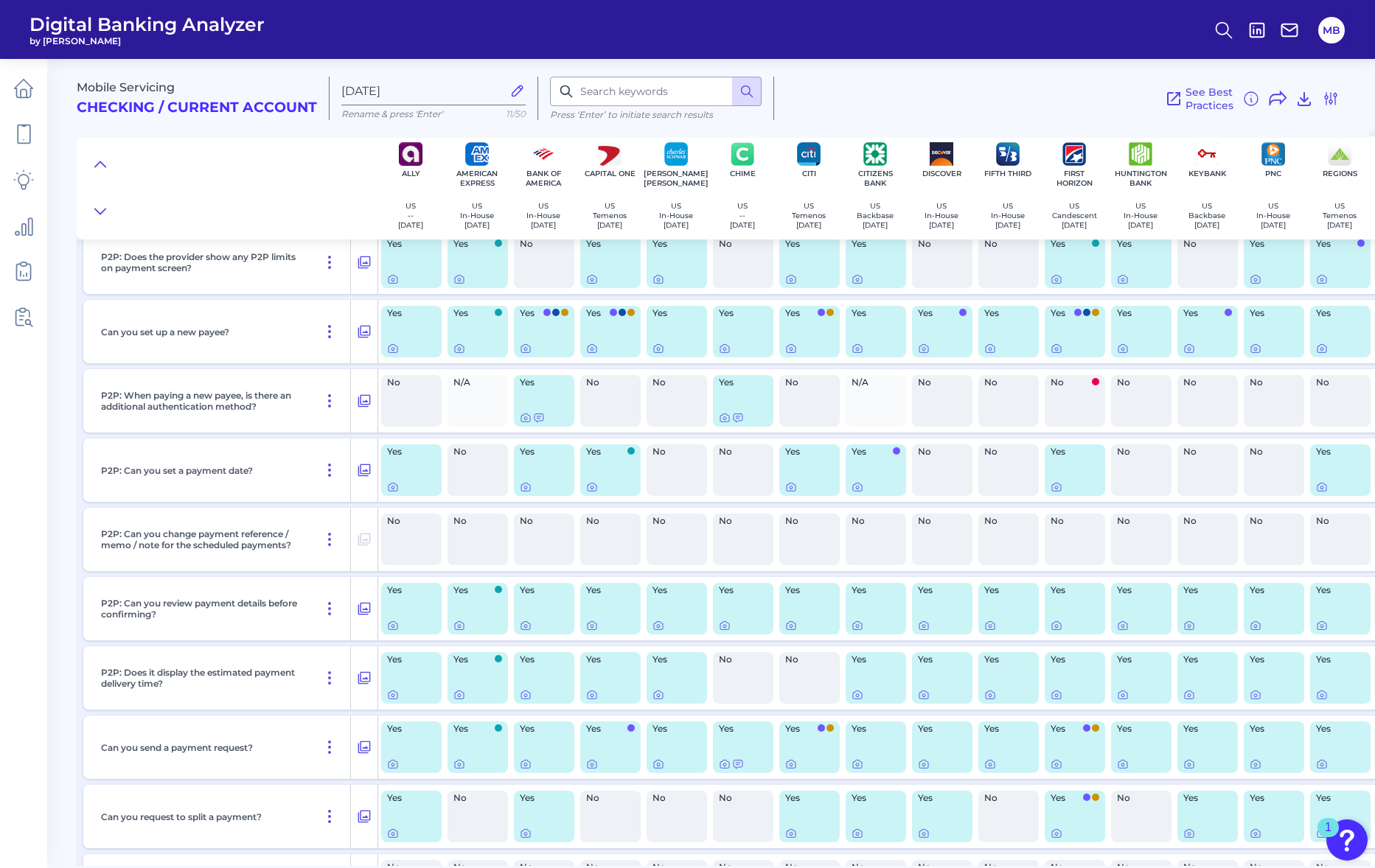
scroll to position [2578, 0]
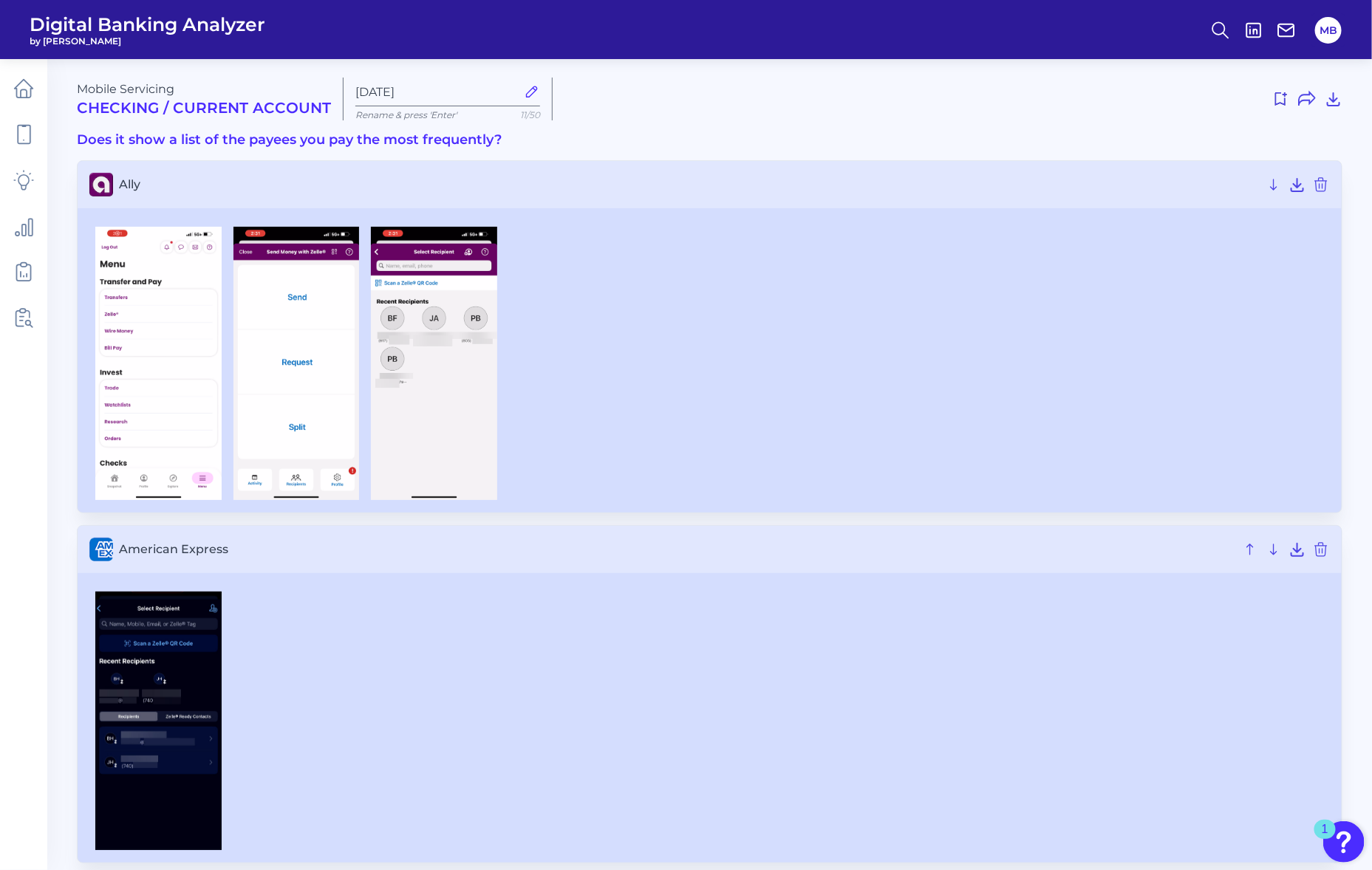
click at [727, 399] on div at bounding box center [709, 363] width 1240 height 273
